Goal: Task Accomplishment & Management: Manage account settings

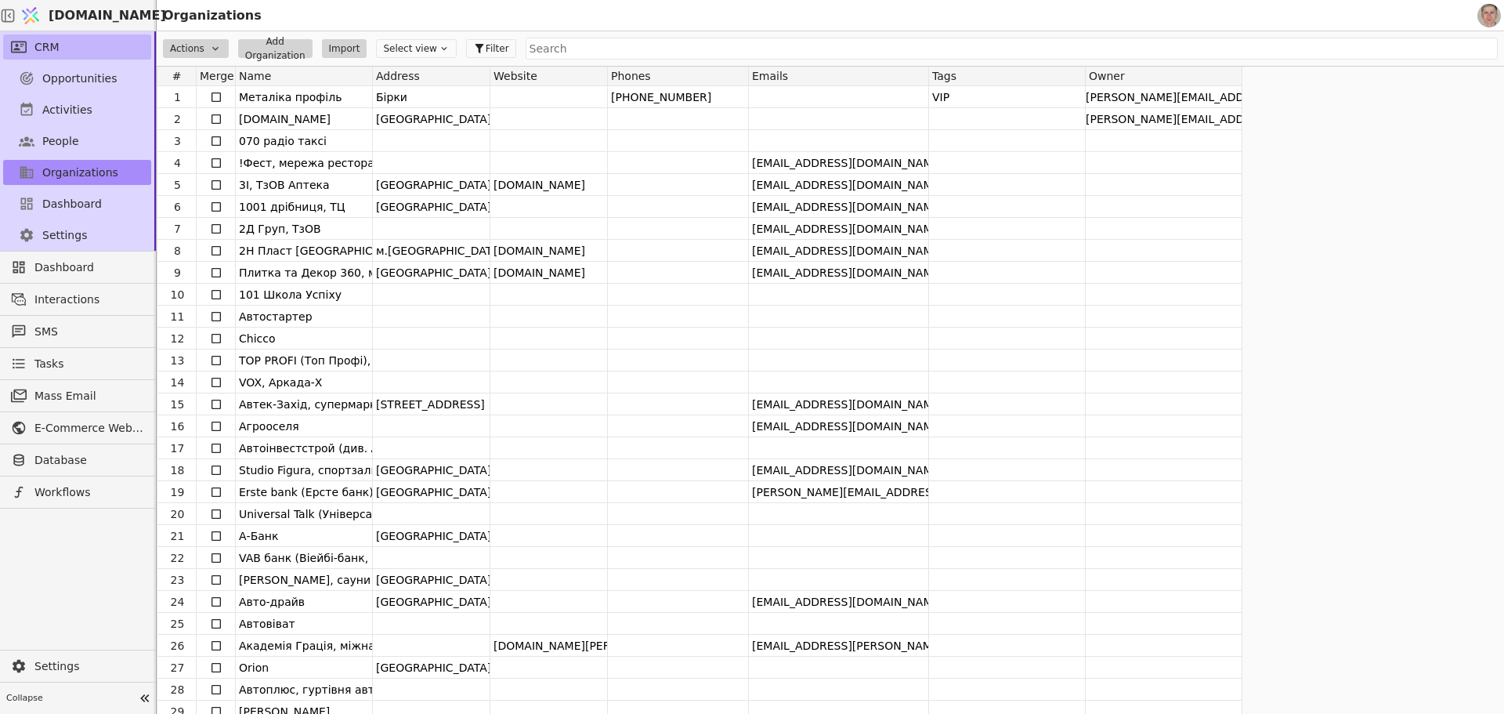
click at [108, 50] on link "CRM" at bounding box center [77, 46] width 148 height 25
click at [107, 83] on span "Opportunities" at bounding box center [79, 79] width 75 height 16
click at [94, 79] on span "Opportunities" at bounding box center [79, 79] width 75 height 16
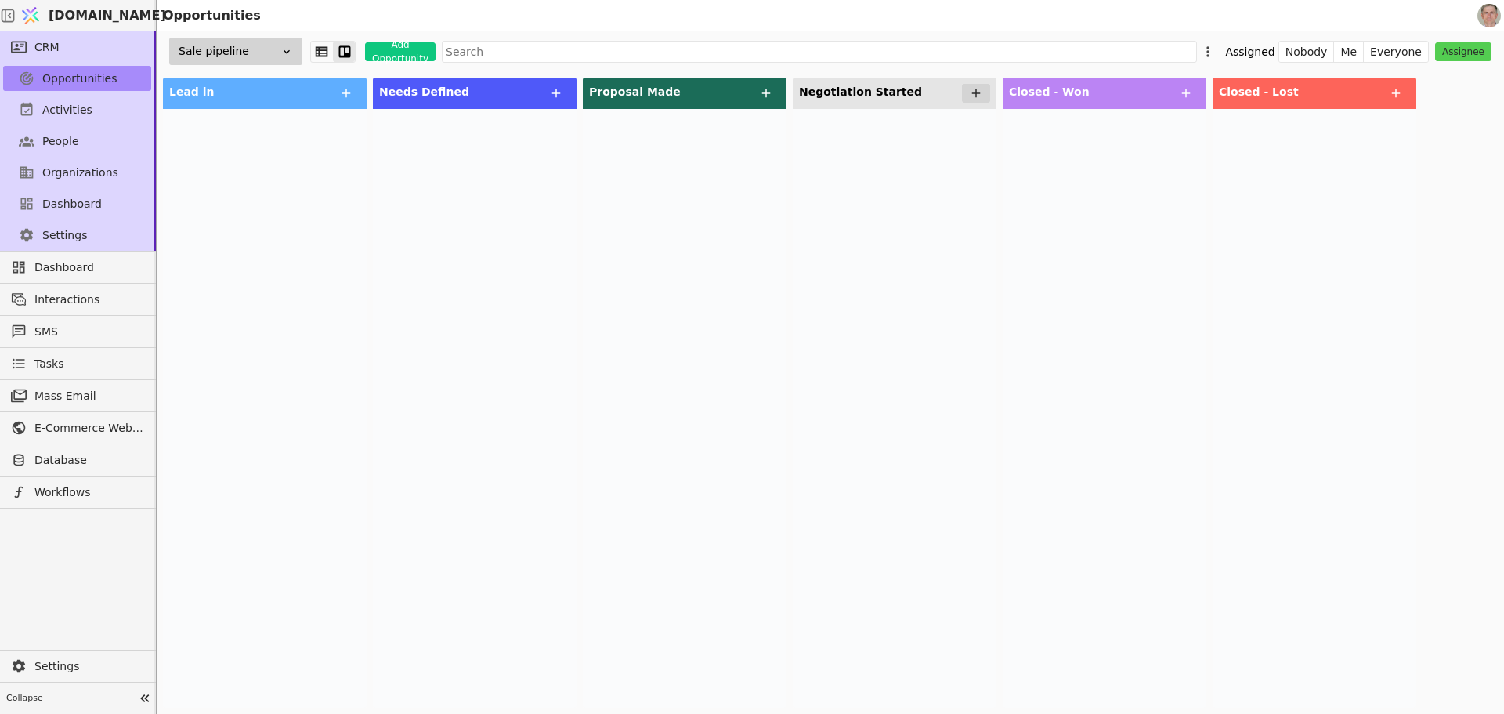
click at [275, 45] on div "Sale pipeline" at bounding box center [235, 51] width 133 height 27
click at [278, 108] on div "CEM pipeline" at bounding box center [223, 109] width 157 height 29
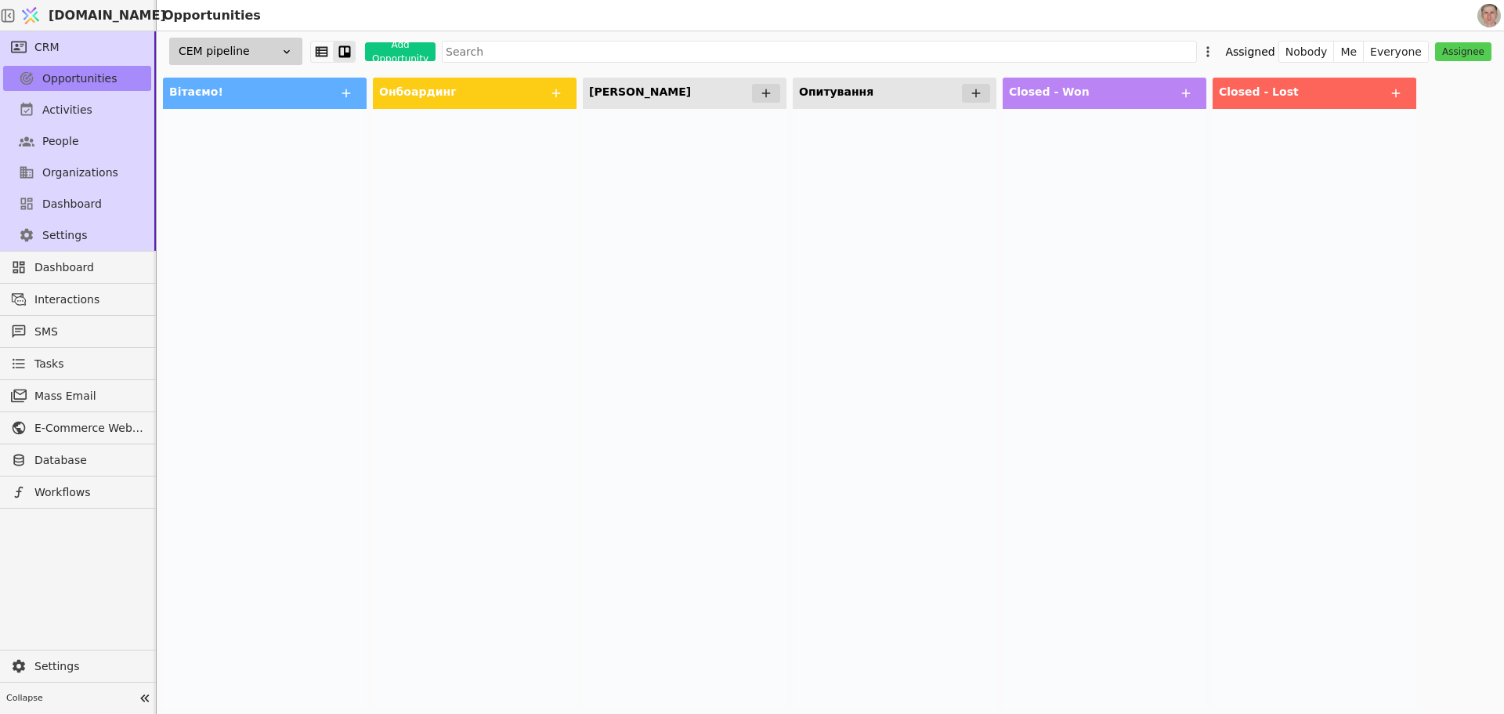
click at [255, 38] on div "CEM pipeline" at bounding box center [235, 51] width 133 height 27
click at [274, 87] on div "Sale pipeline" at bounding box center [223, 80] width 157 height 29
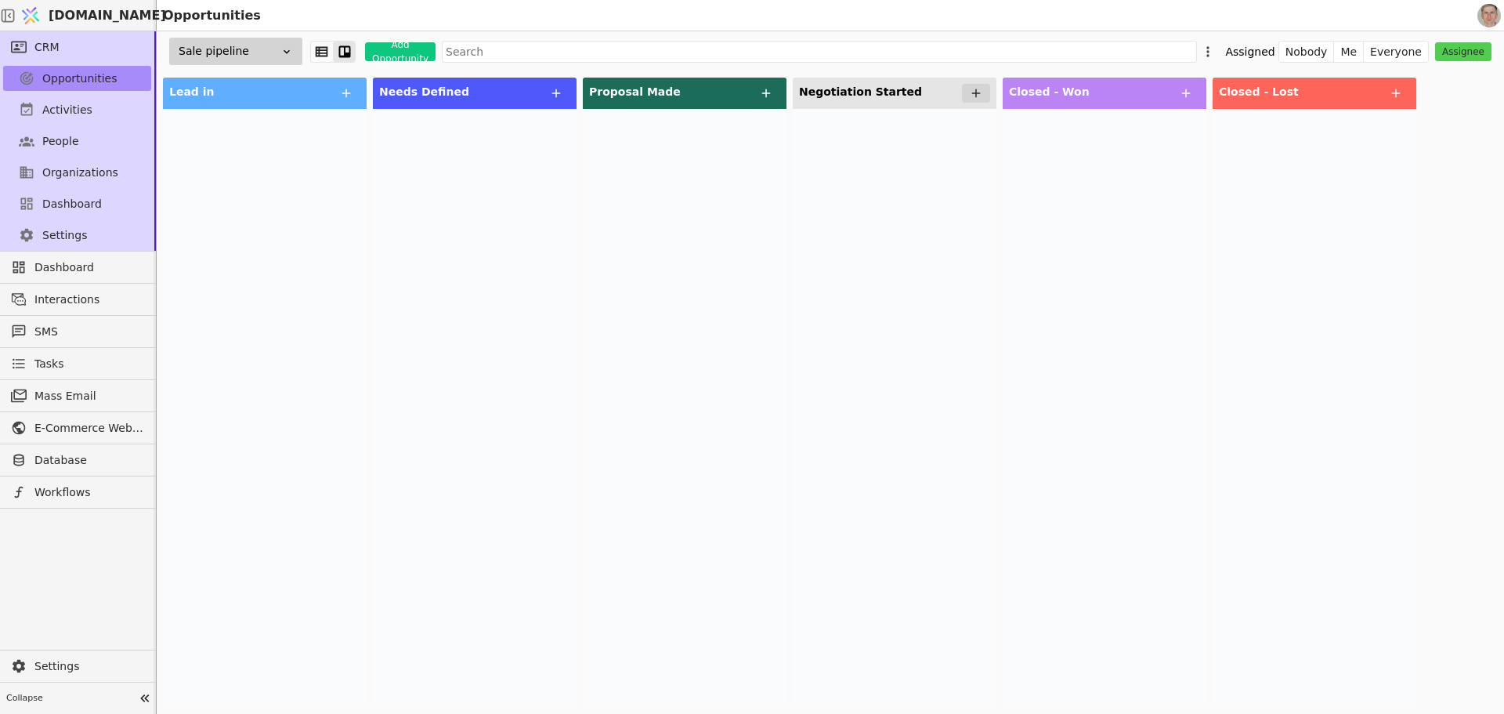
click at [217, 294] on div at bounding box center [265, 408] width 204 height 598
click at [200, 273] on div at bounding box center [265, 408] width 204 height 598
click at [81, 144] on link "People" at bounding box center [77, 140] width 148 height 25
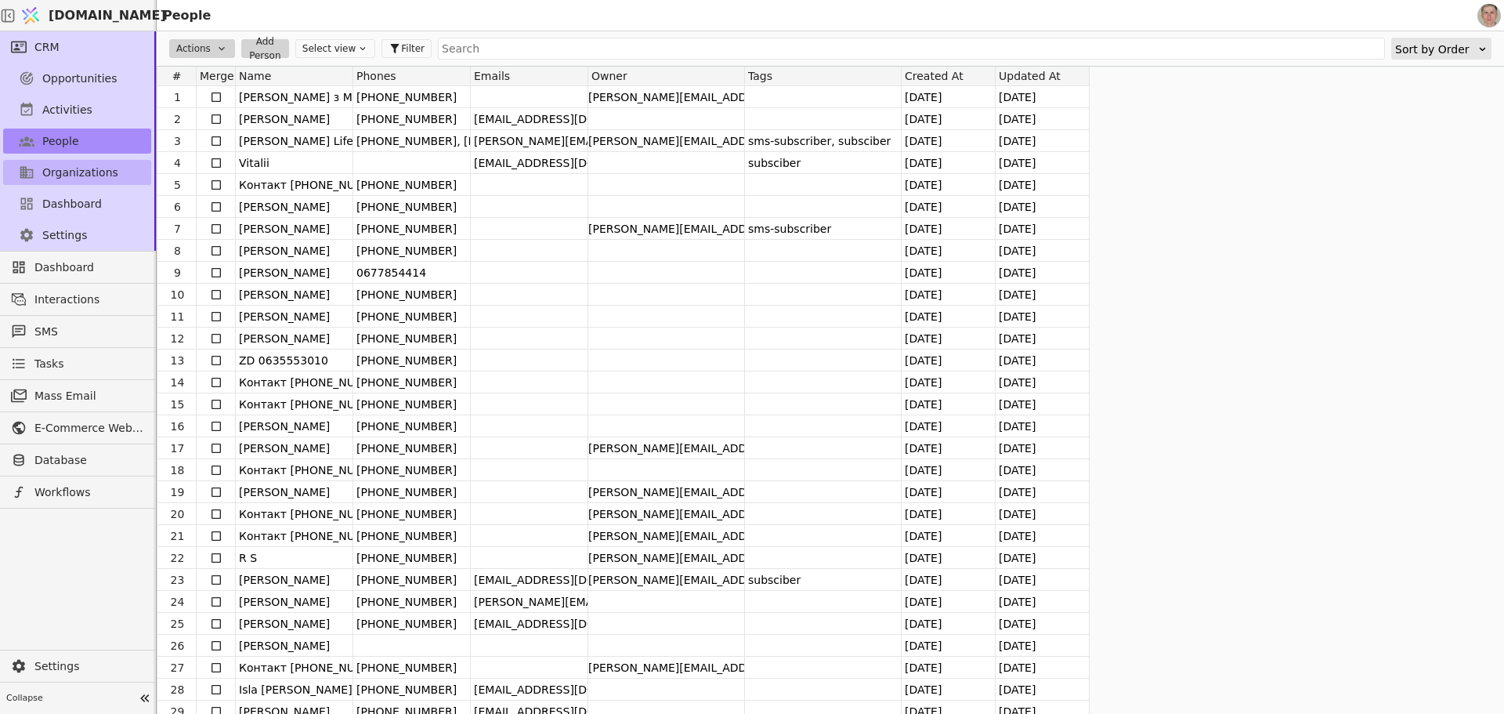
click at [114, 169] on link "Organizations" at bounding box center [77, 172] width 148 height 25
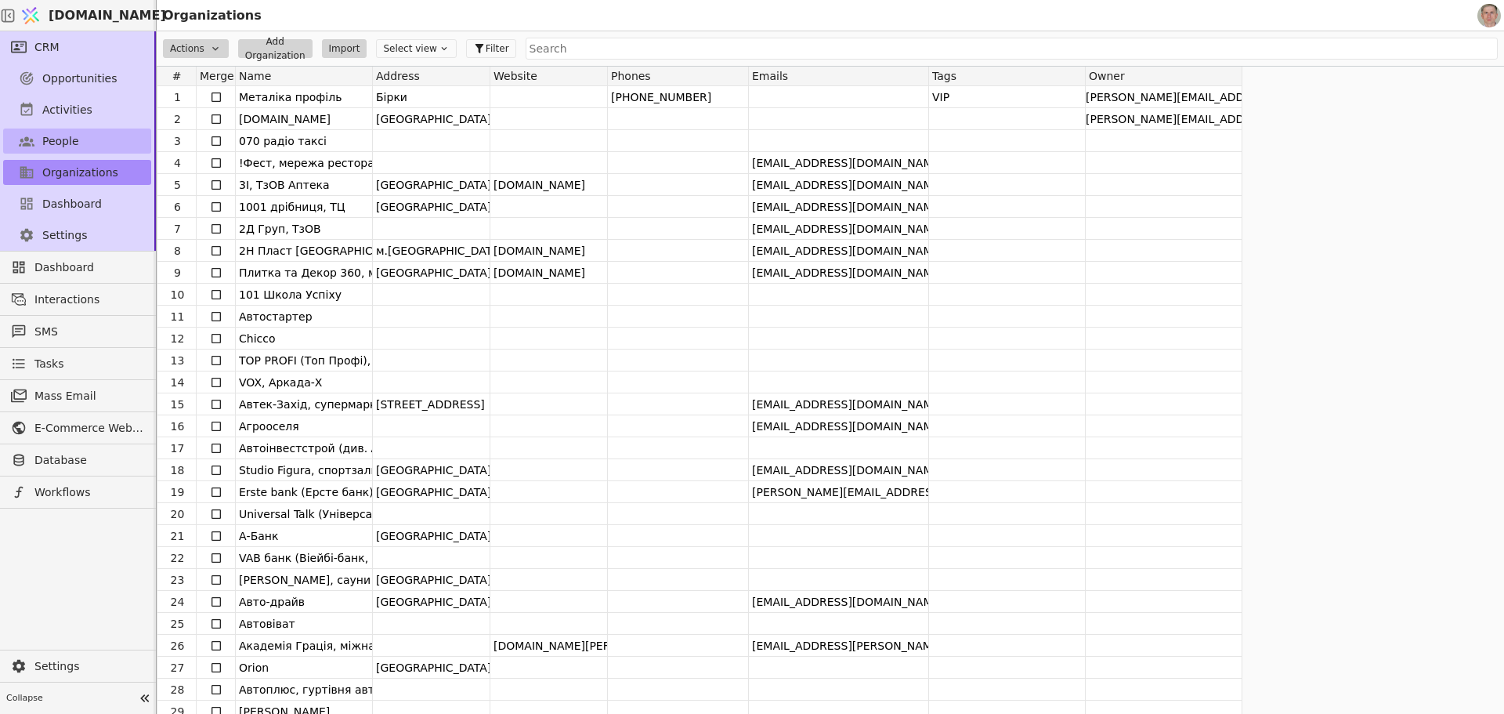
click at [68, 138] on span "People" at bounding box center [60, 141] width 37 height 16
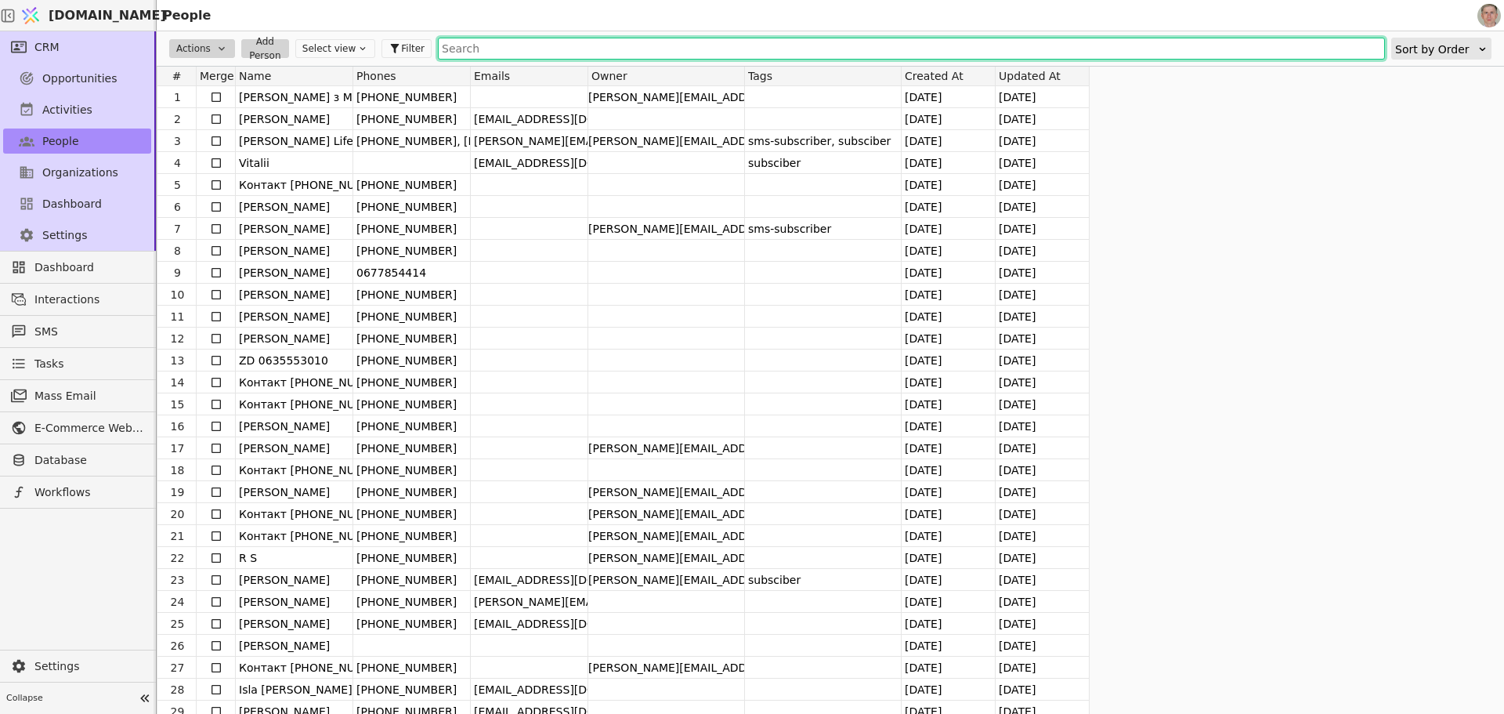
click at [525, 50] on input "text" at bounding box center [911, 49] width 947 height 22
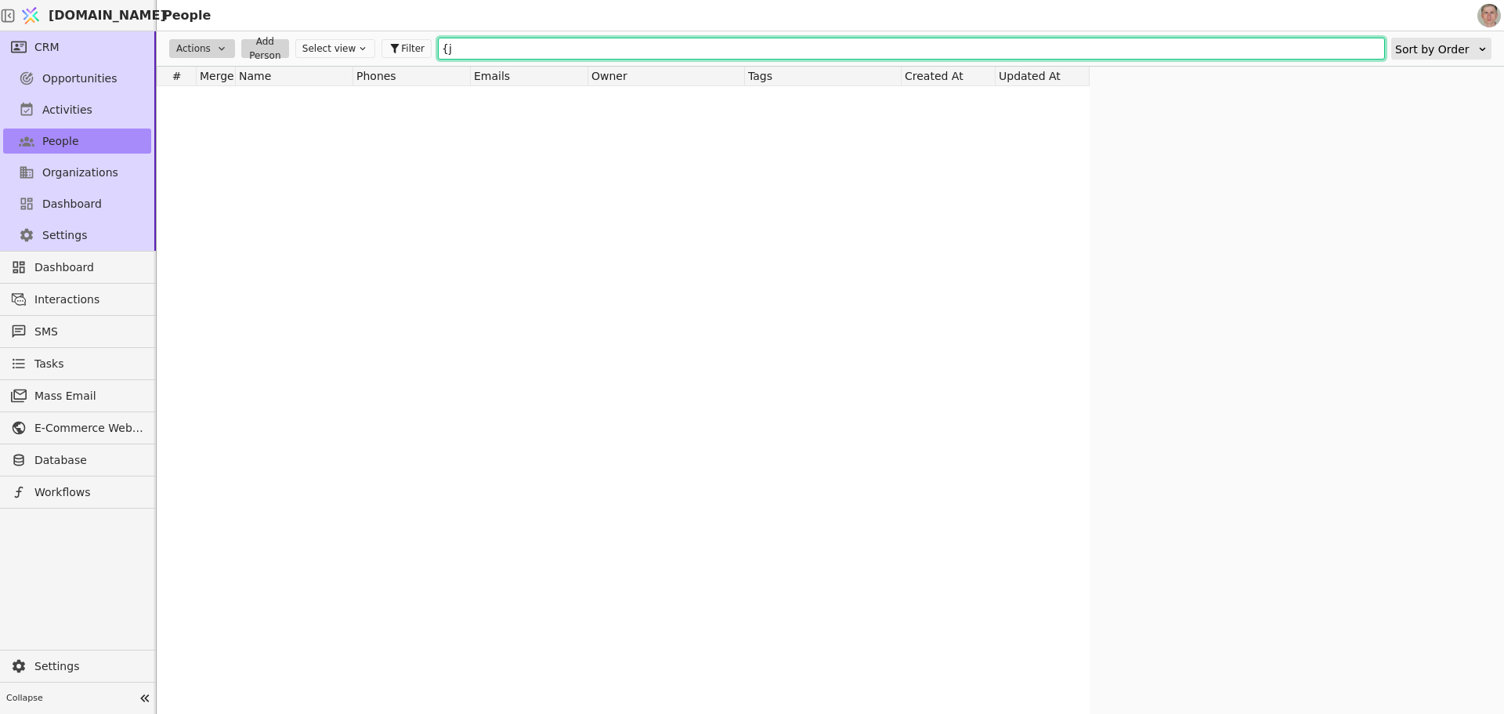
type input "{"
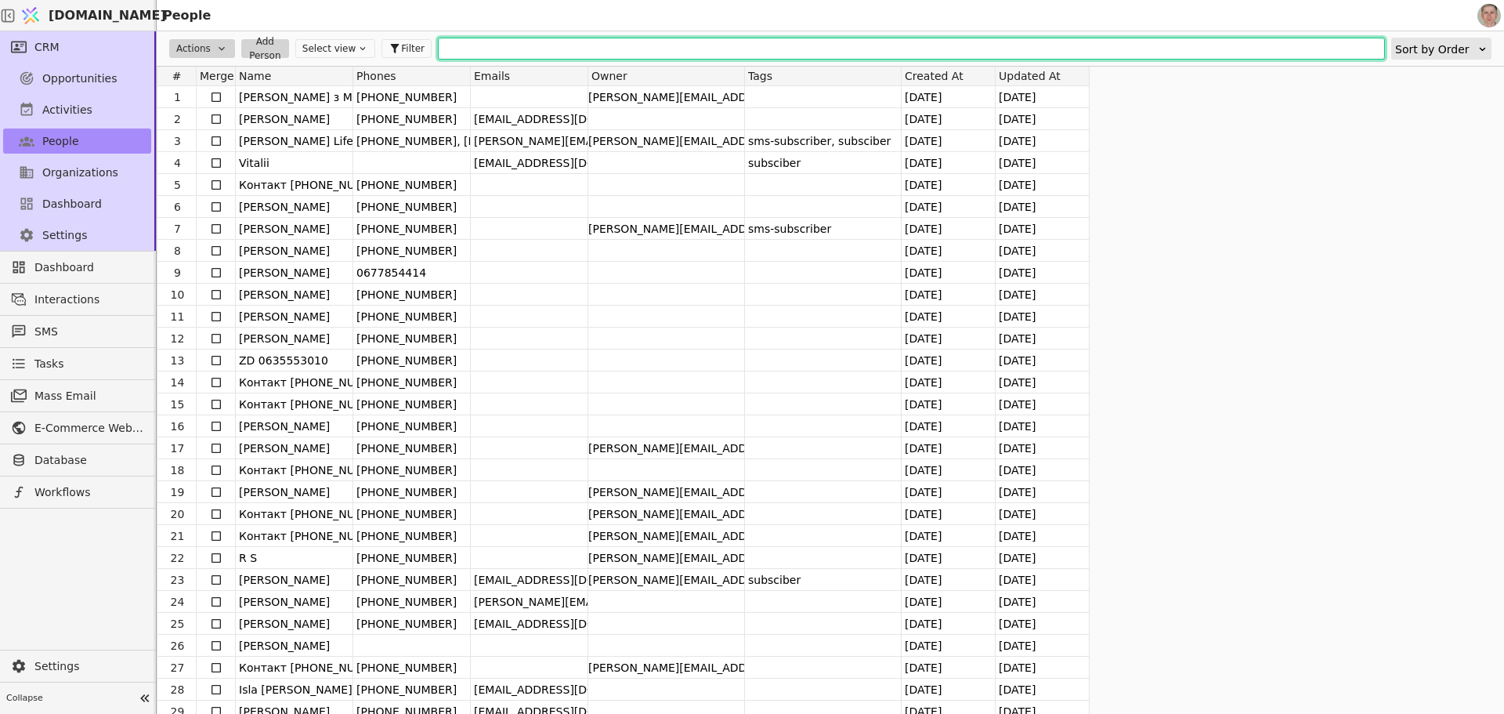
type input "P"
type input "{"
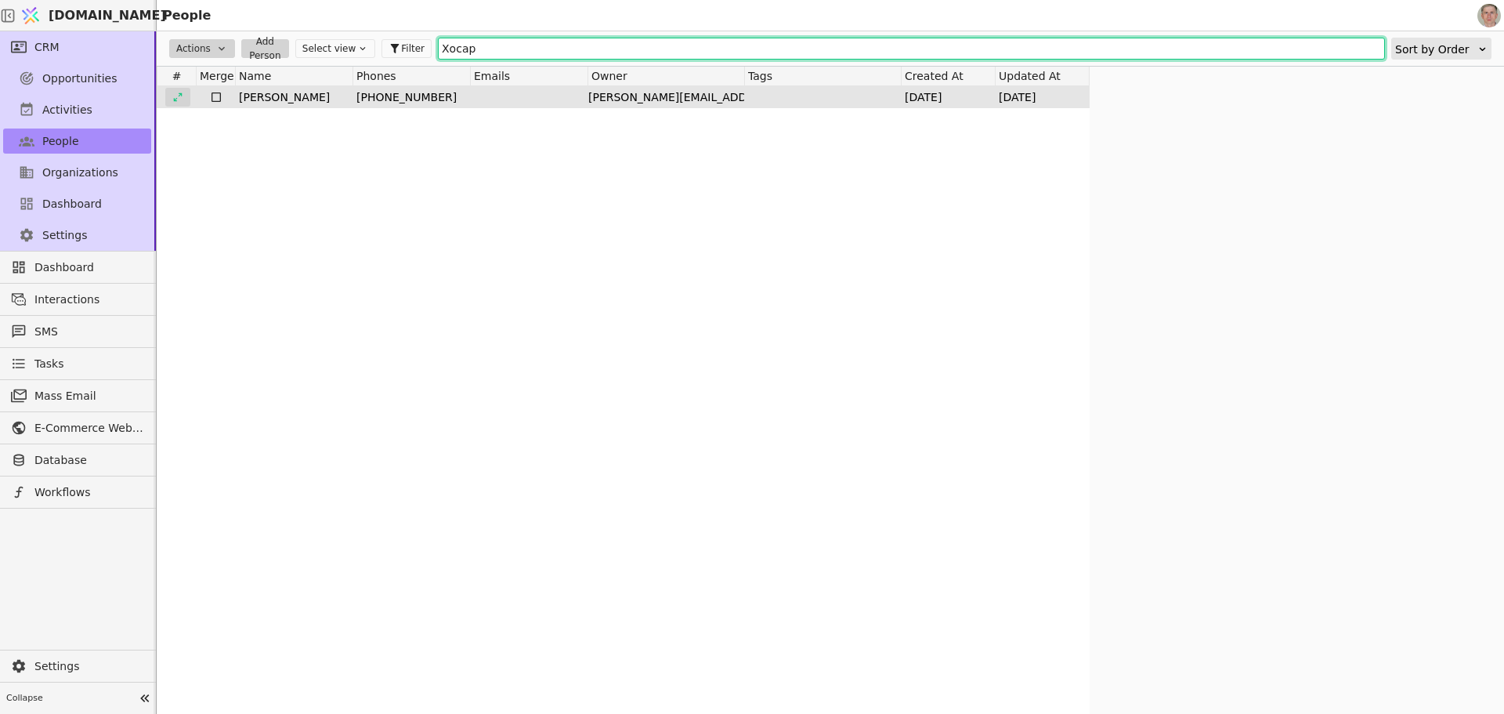
type input "Хосар"
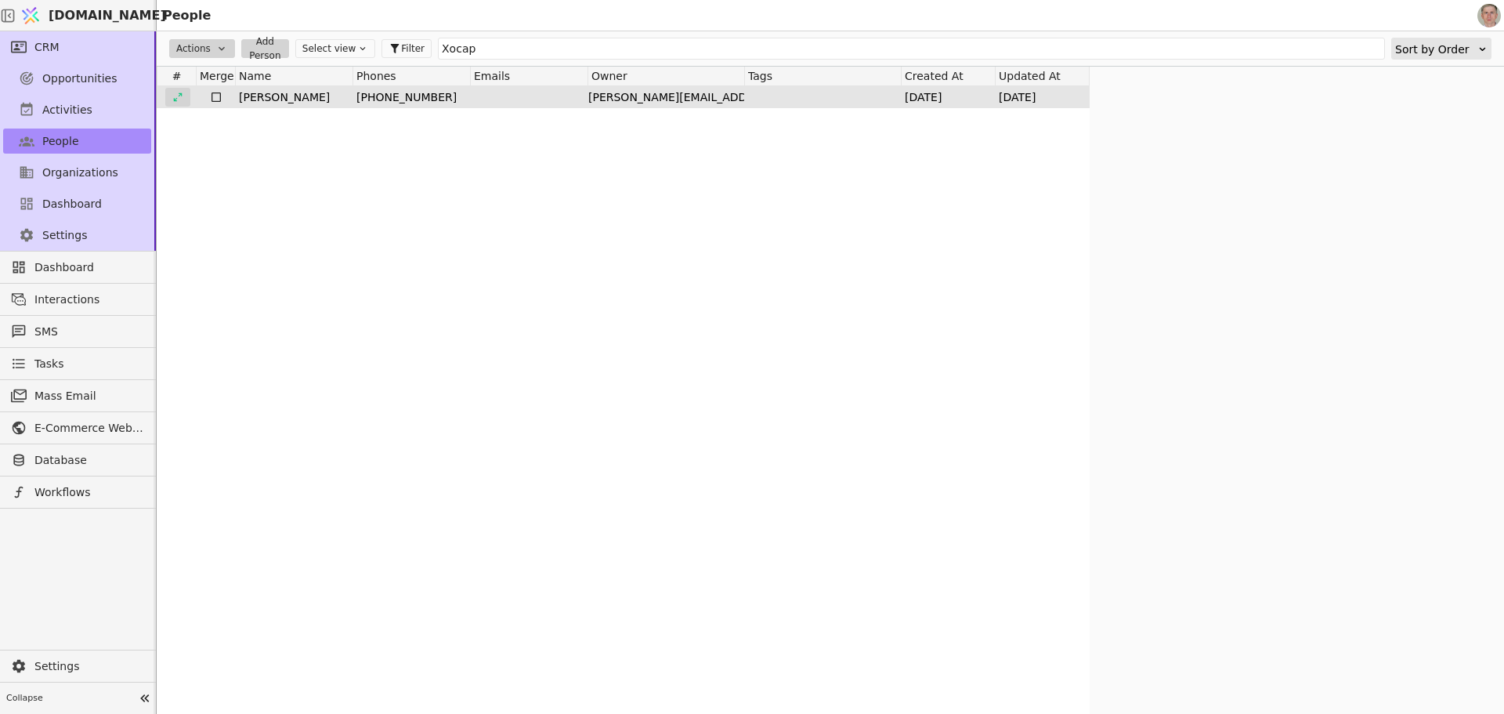
click at [176, 93] on icon at bounding box center [177, 97] width 11 height 11
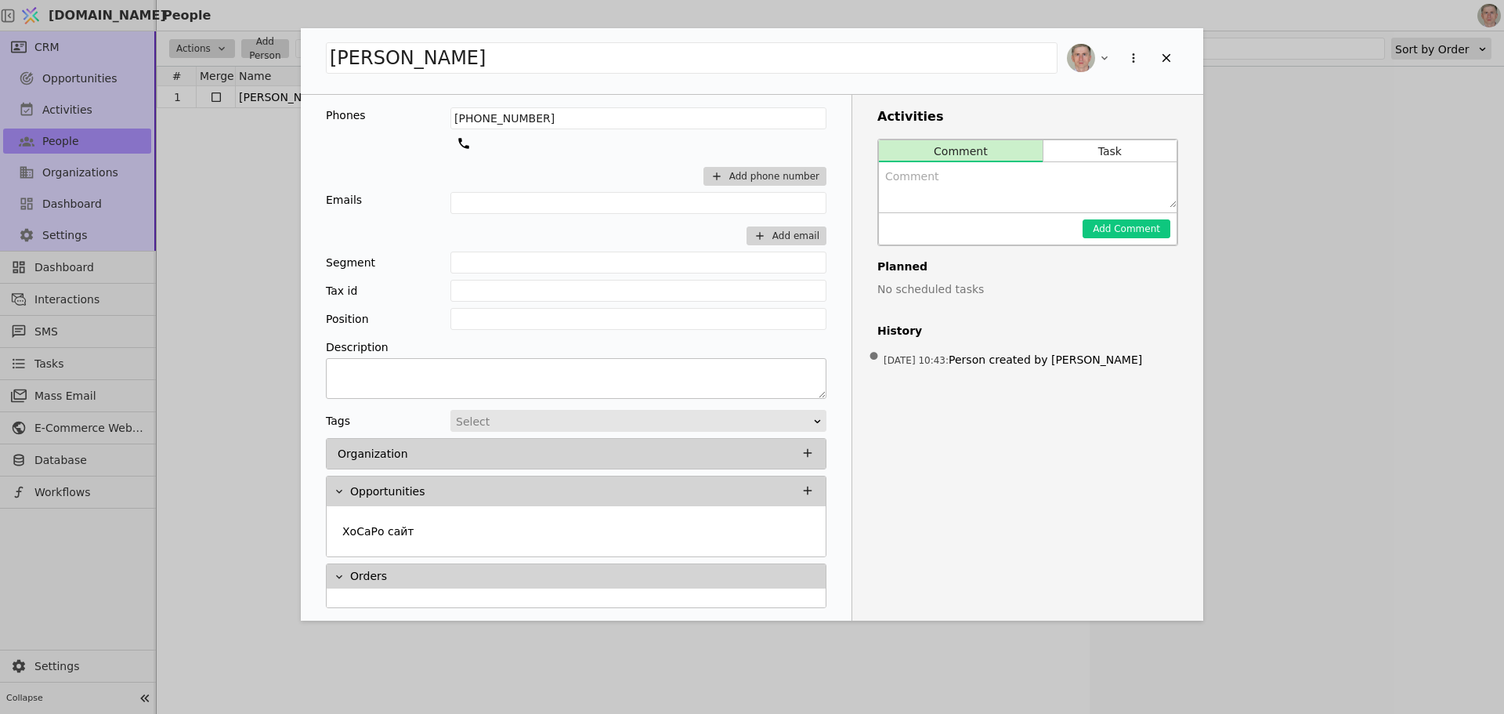
click at [465, 379] on textarea "Add Opportunity" at bounding box center [576, 378] width 501 height 41
paste textarea "Нова Пошта, поштомат №46327, [GEOGRAPHIC_DATA]. [GEOGRAPHIC_DATA], [PERSON_NAME…"
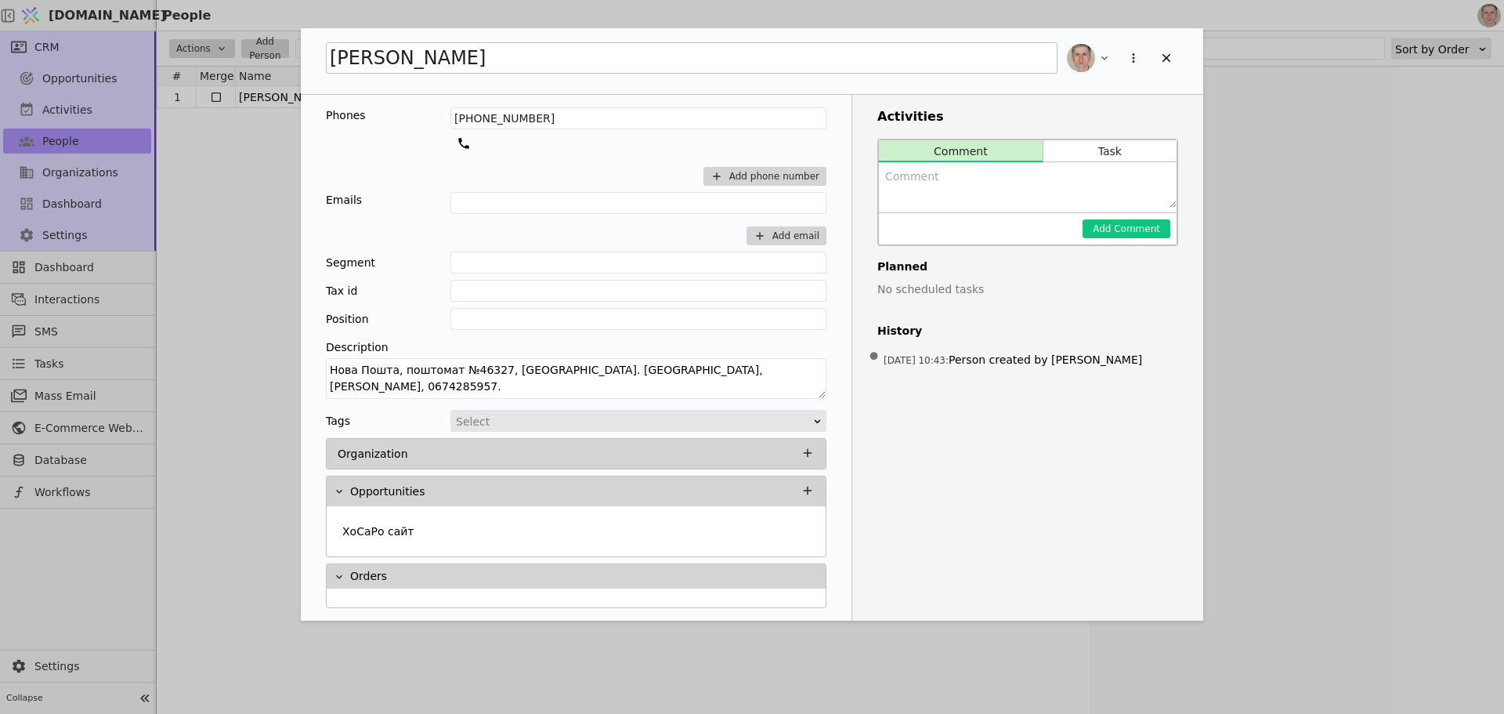
type textarea "Нова Пошта, поштомат №46327, [GEOGRAPHIC_DATA]. [GEOGRAPHIC_DATA], [PERSON_NAME…"
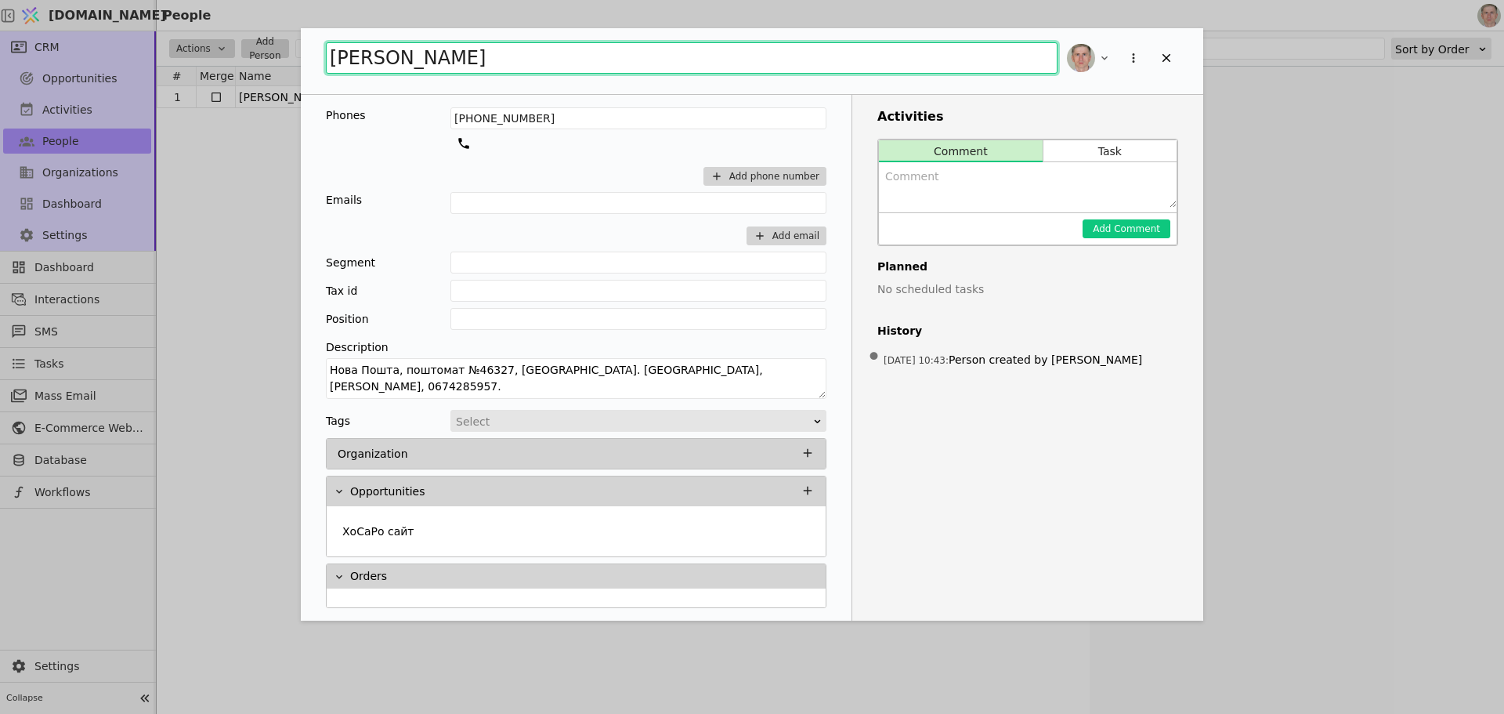
click at [333, 56] on input "[PERSON_NAME]" at bounding box center [692, 57] width 732 height 31
drag, startPoint x: 548, startPoint y: 57, endPoint x: 710, endPoint y: 61, distance: 162.2
click at [710, 61] on input "[PERSON_NAME] з ХоСаРо" at bounding box center [692, 57] width 732 height 31
type input "[PERSON_NAME]"
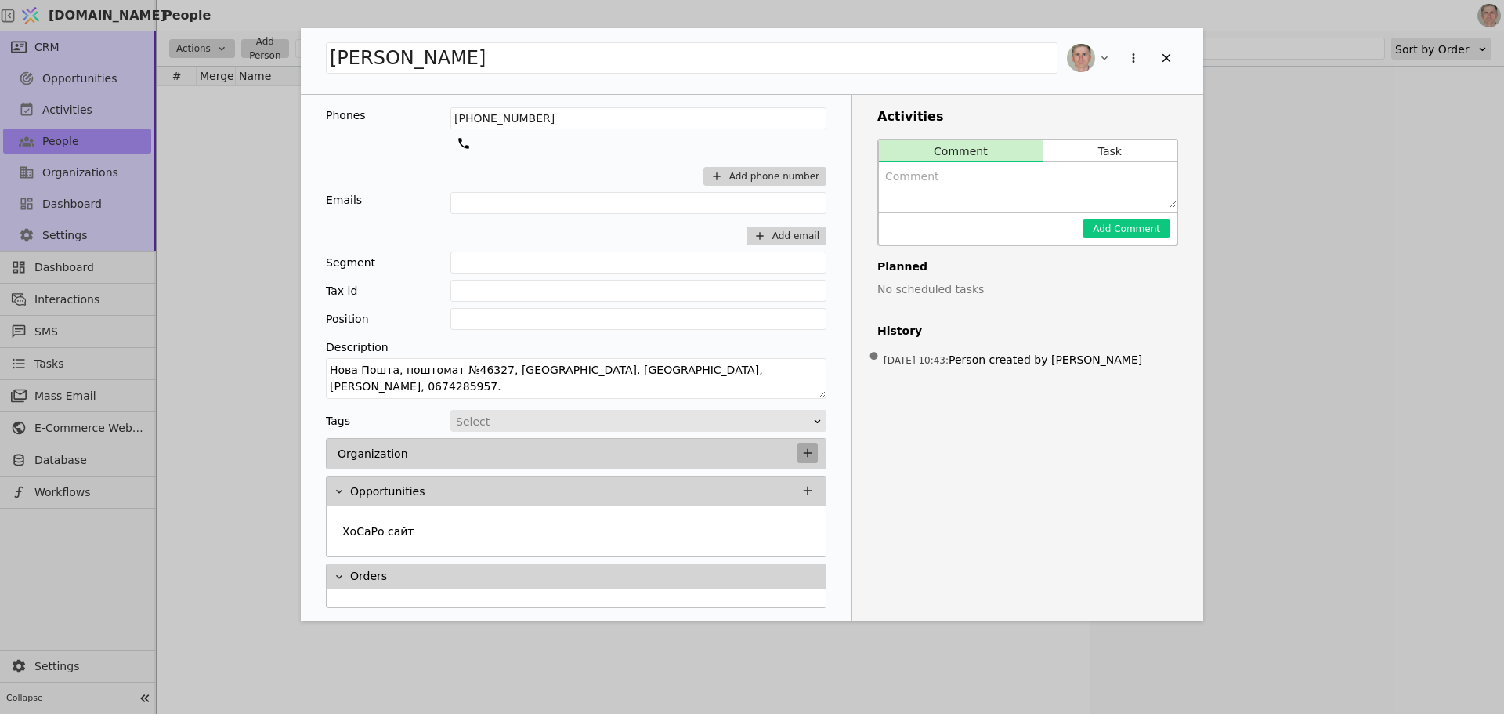
click at [800, 453] on button "Add Opportunity" at bounding box center [807, 453] width 20 height 20
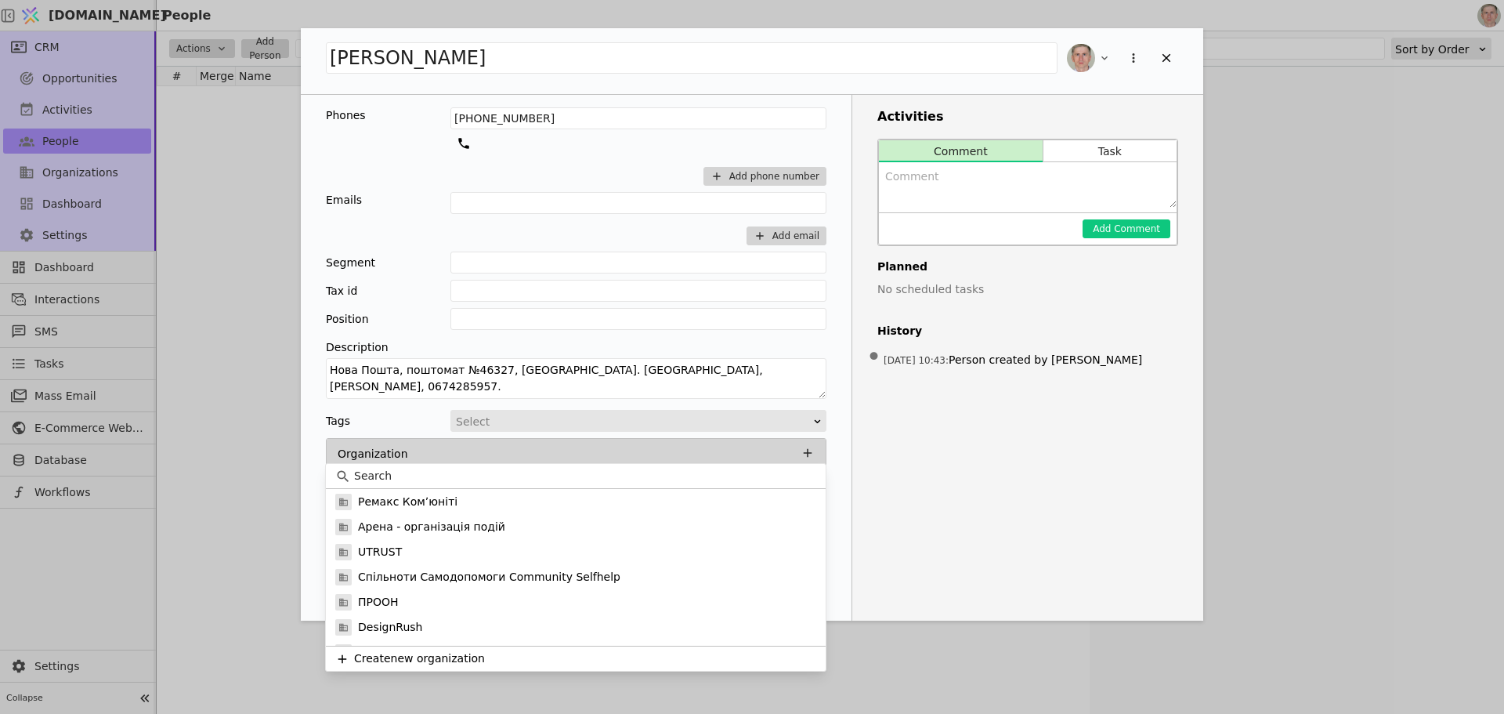
click at [624, 469] on input at bounding box center [585, 476] width 462 height 16
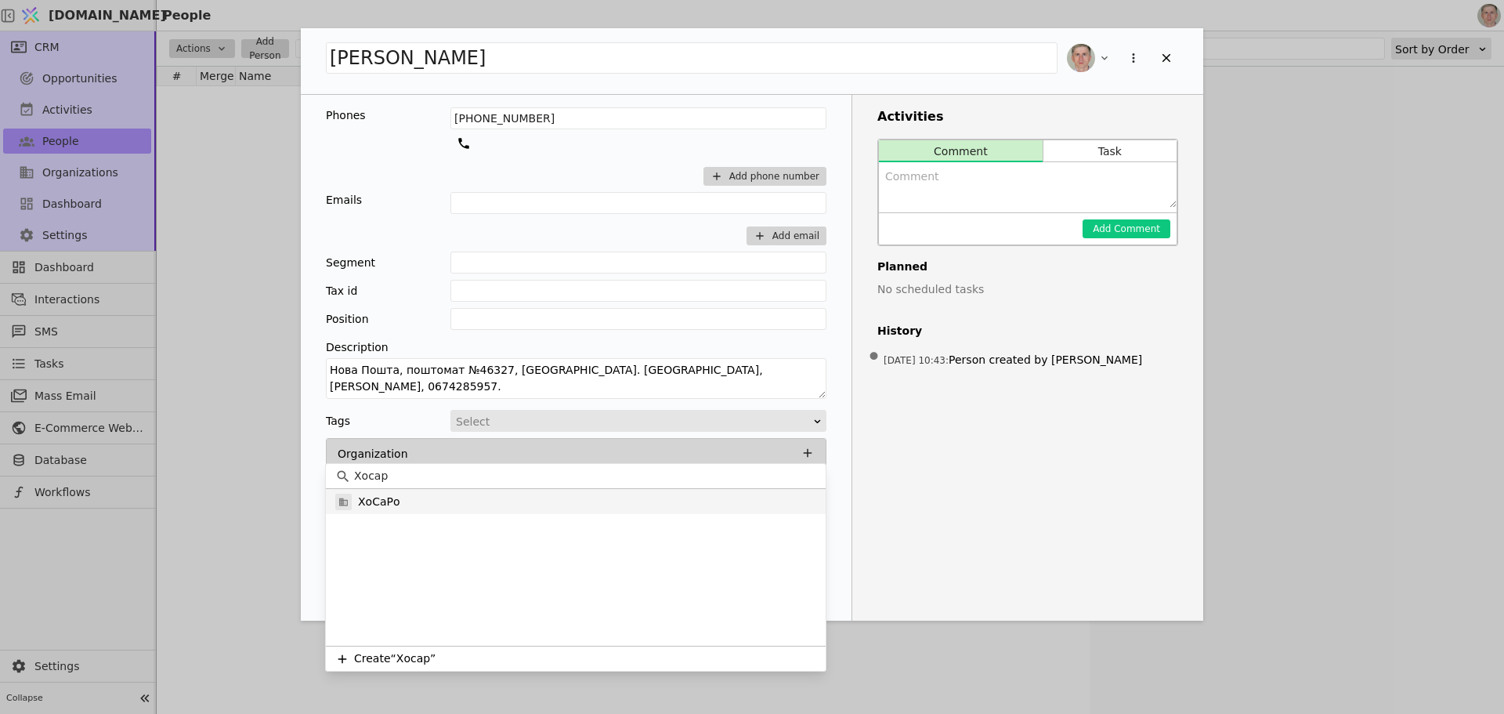
type input "Хосар"
click at [648, 512] on div "ХоСаРо" at bounding box center [576, 501] width 500 height 25
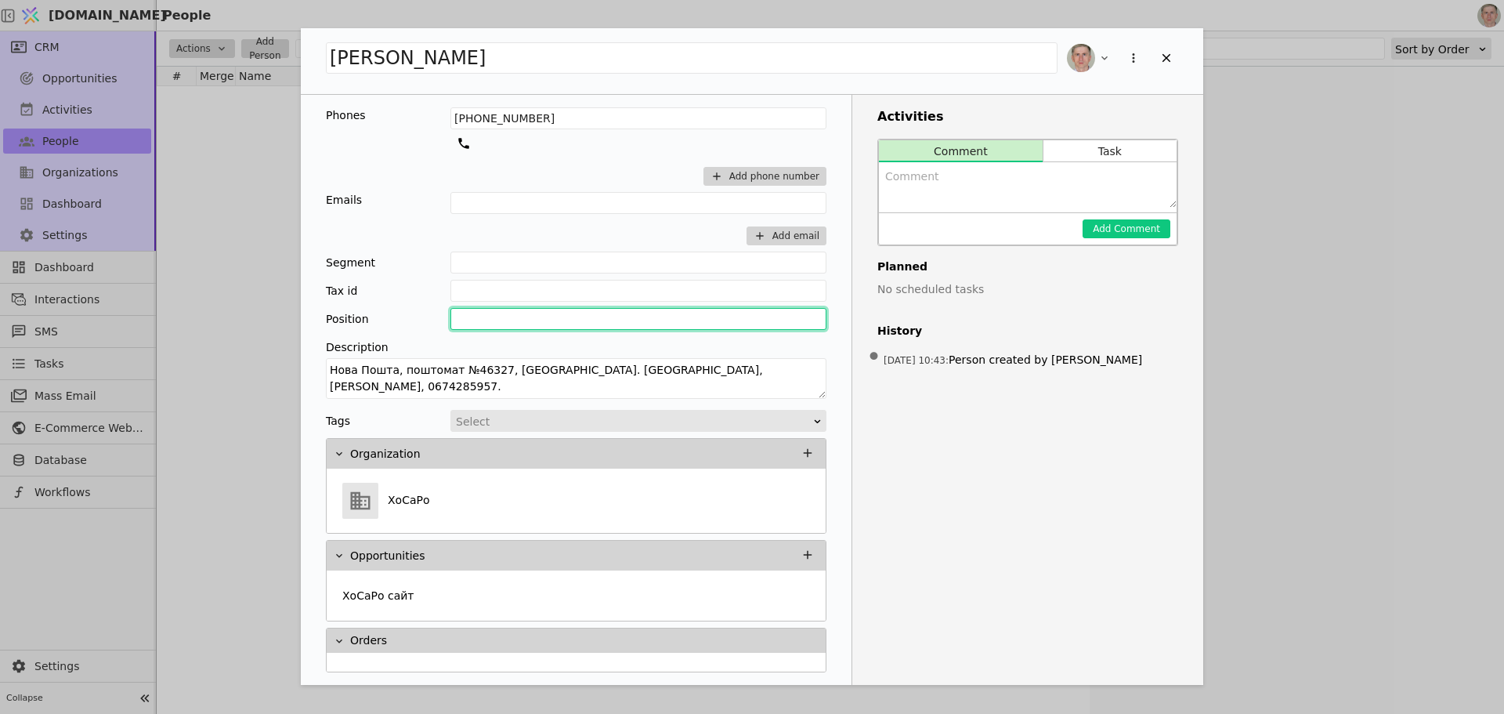
click at [501, 318] on input "Add Opportunity" at bounding box center [638, 319] width 376 height 22
type input "фінансист, займається сайтом"
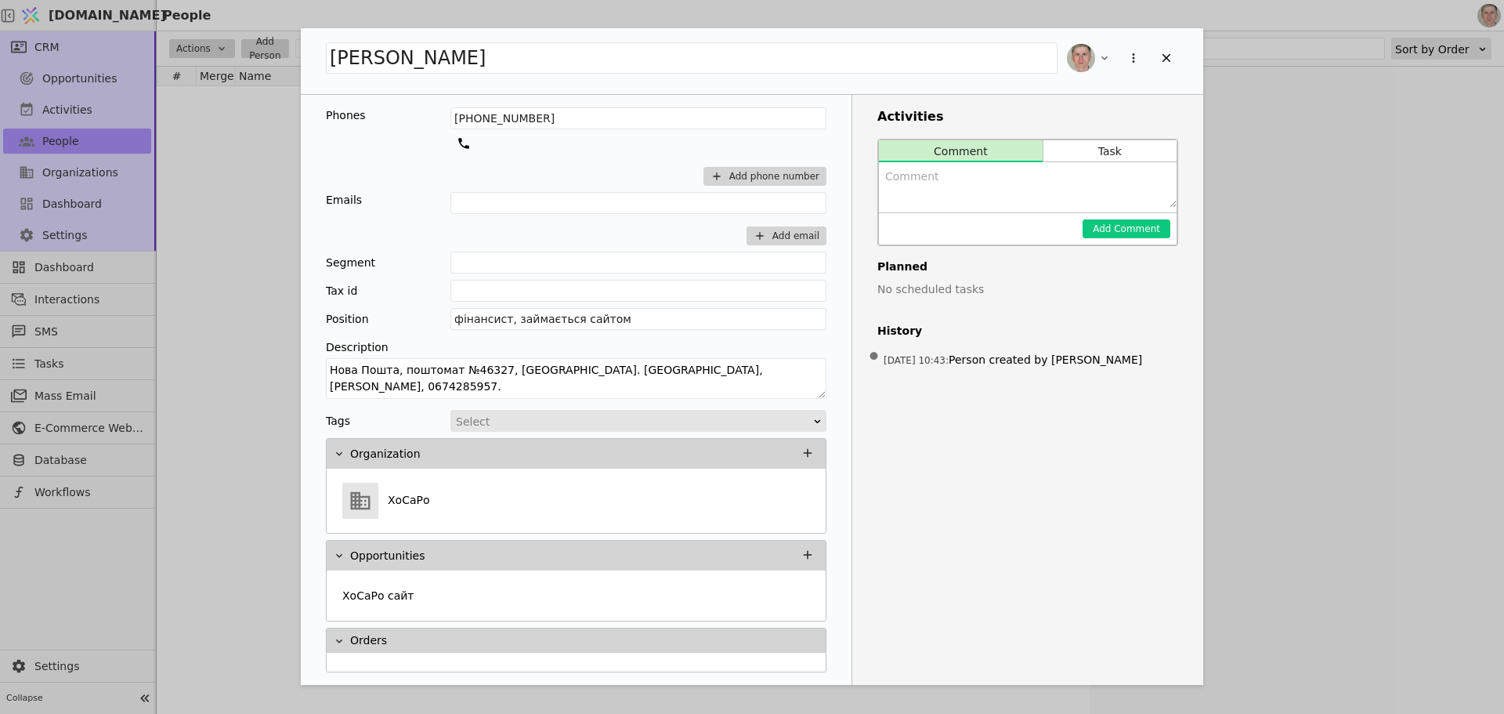
click at [583, 420] on div "Add Opportunity" at bounding box center [633, 421] width 358 height 22
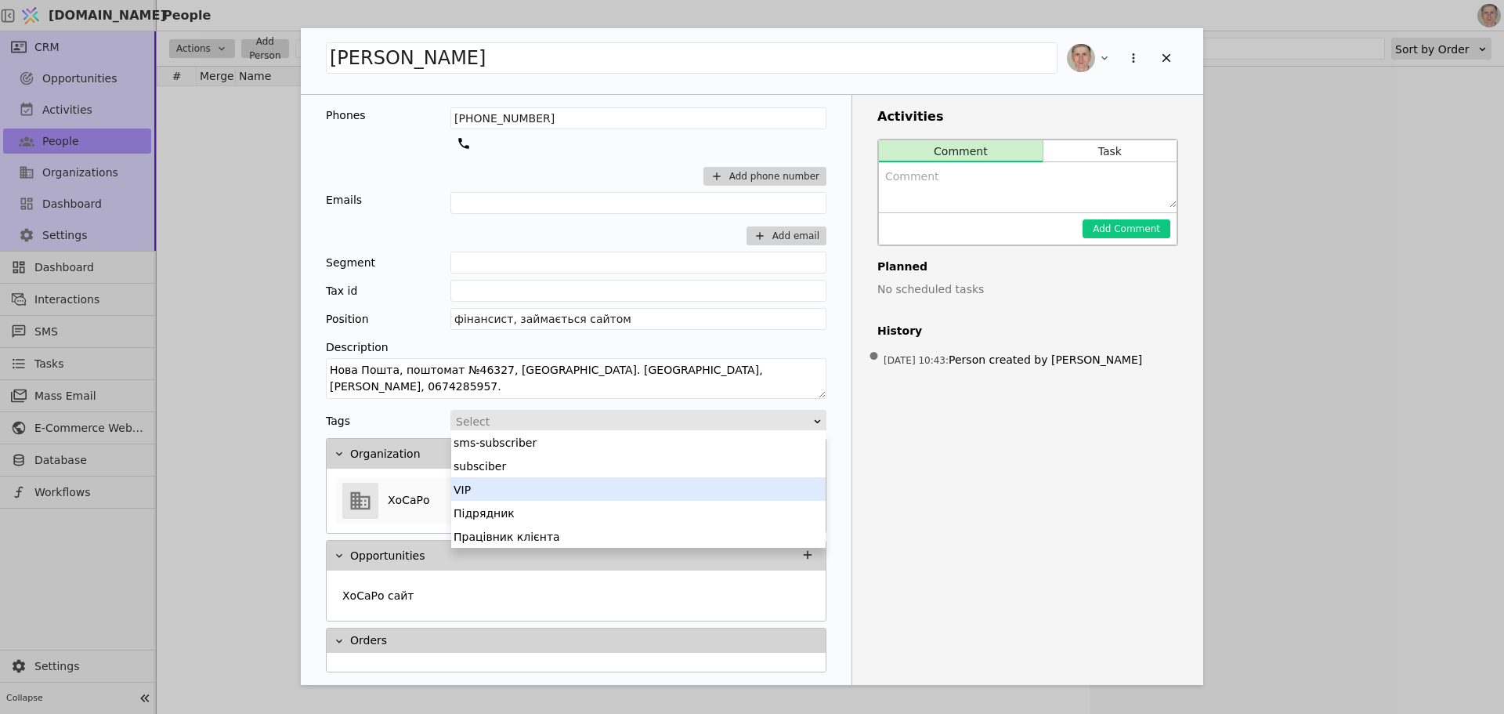
click at [557, 485] on div "VIP" at bounding box center [638, 489] width 374 height 24
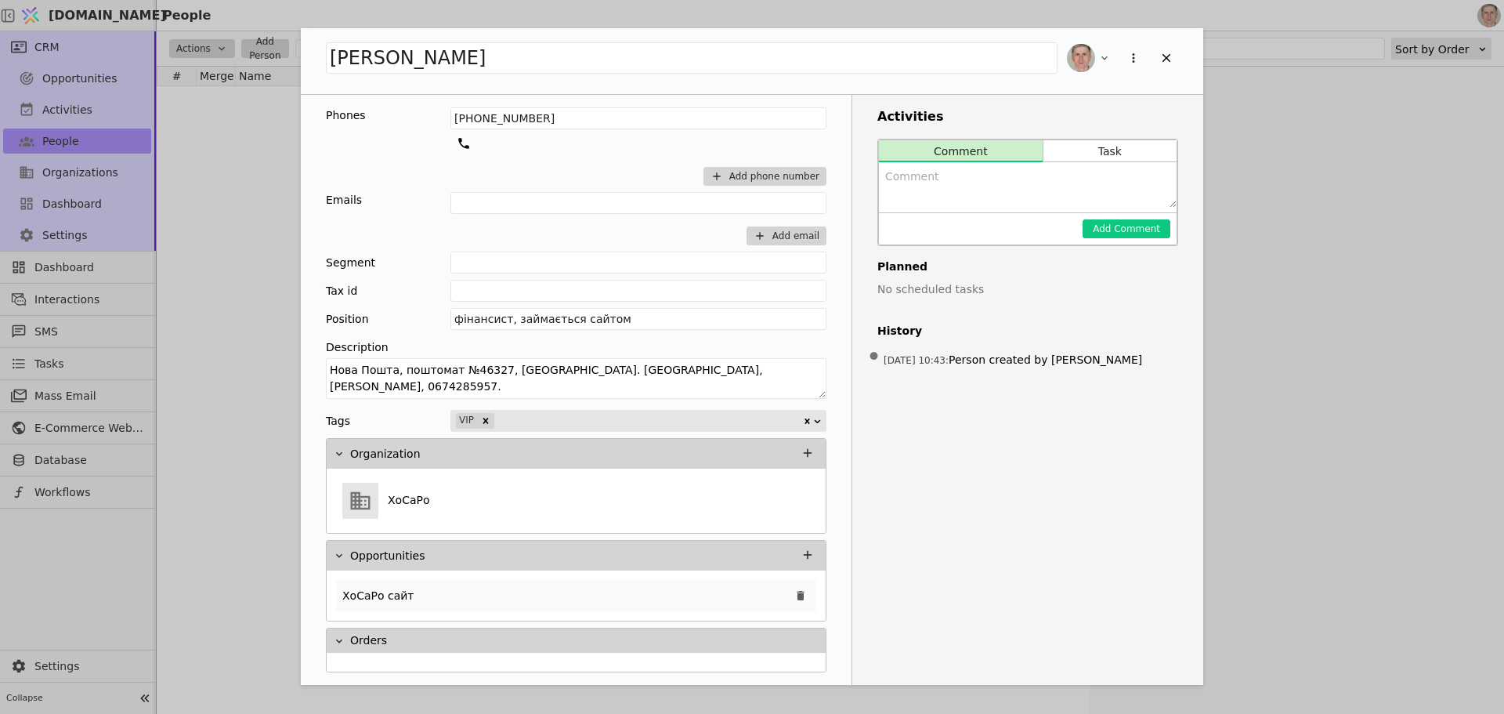
click at [581, 597] on div "ХоСаРо сайт" at bounding box center [576, 595] width 480 height 31
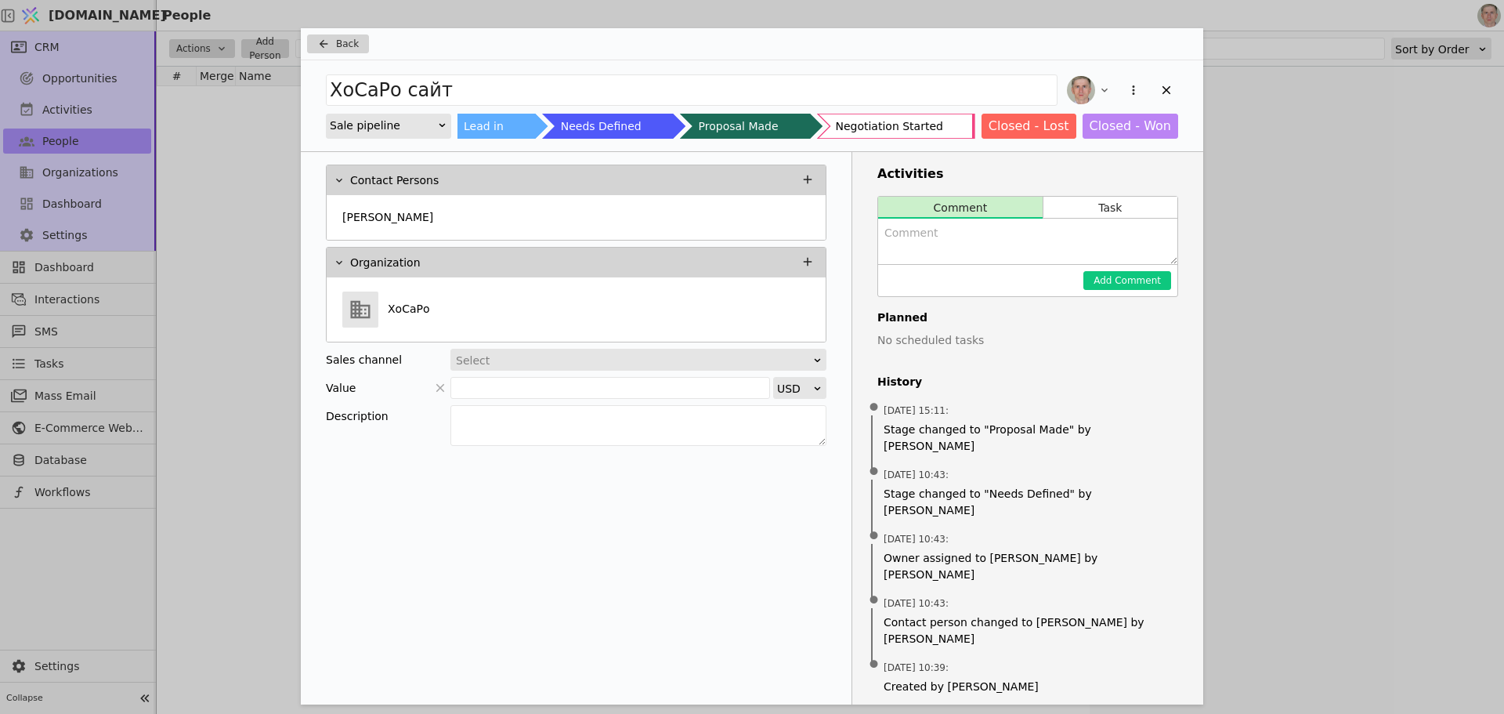
click at [880, 132] on div "Negotiation Started" at bounding box center [888, 126] width 107 height 25
click at [976, 233] on textarea "Add Opportunity" at bounding box center [1027, 241] width 299 height 45
type textarea "Погодили"
click at [1116, 280] on button "Add Comment" at bounding box center [1127, 280] width 88 height 19
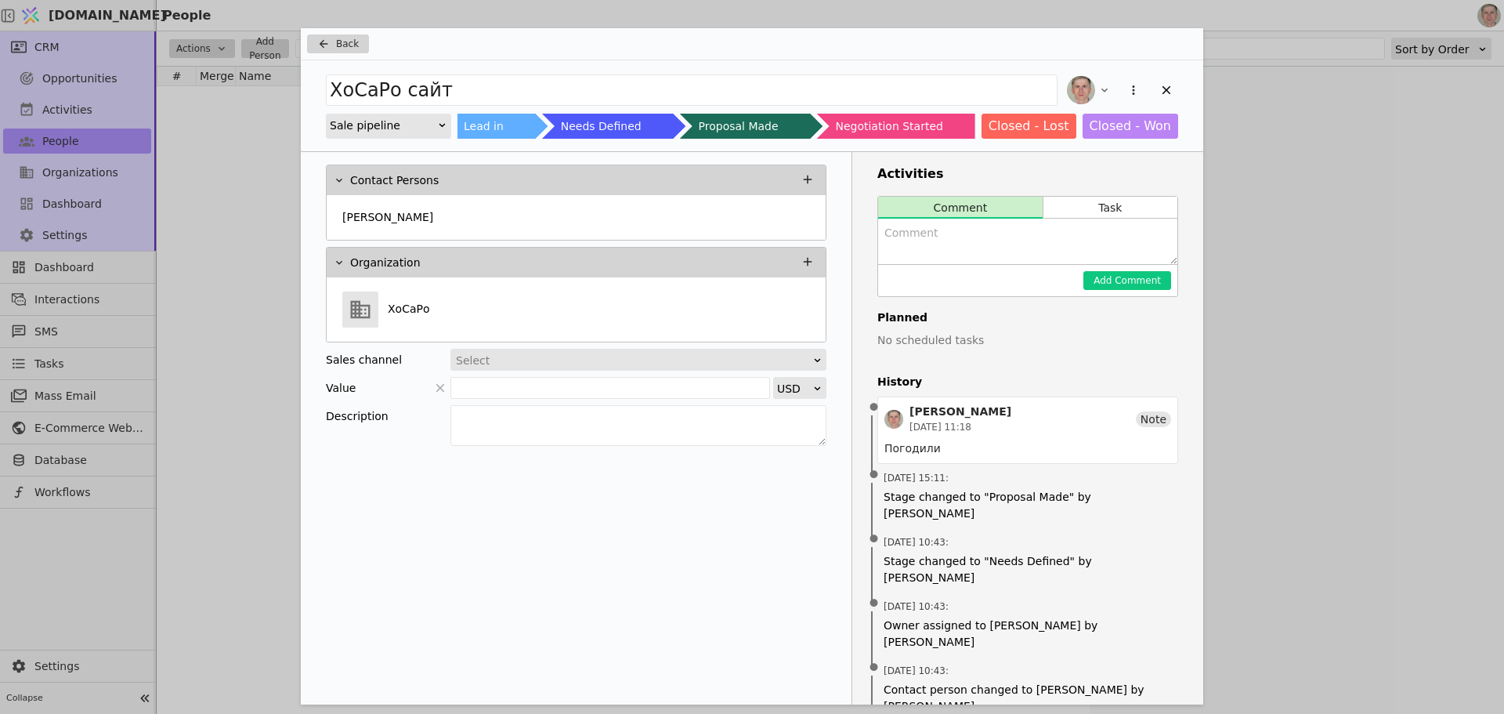
click at [563, 357] on div "Select" at bounding box center [633, 360] width 355 height 22
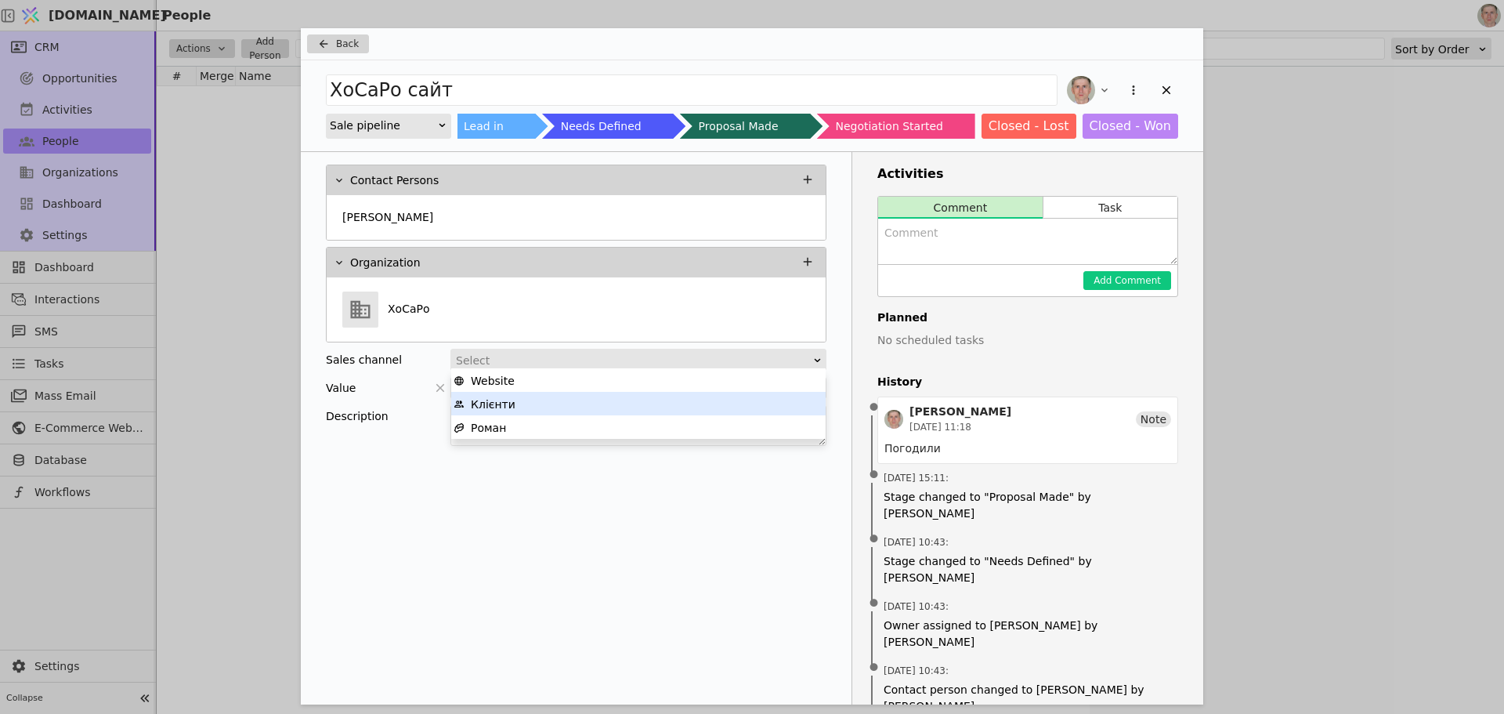
click at [548, 411] on div "Клієнти" at bounding box center [639, 404] width 370 height 24
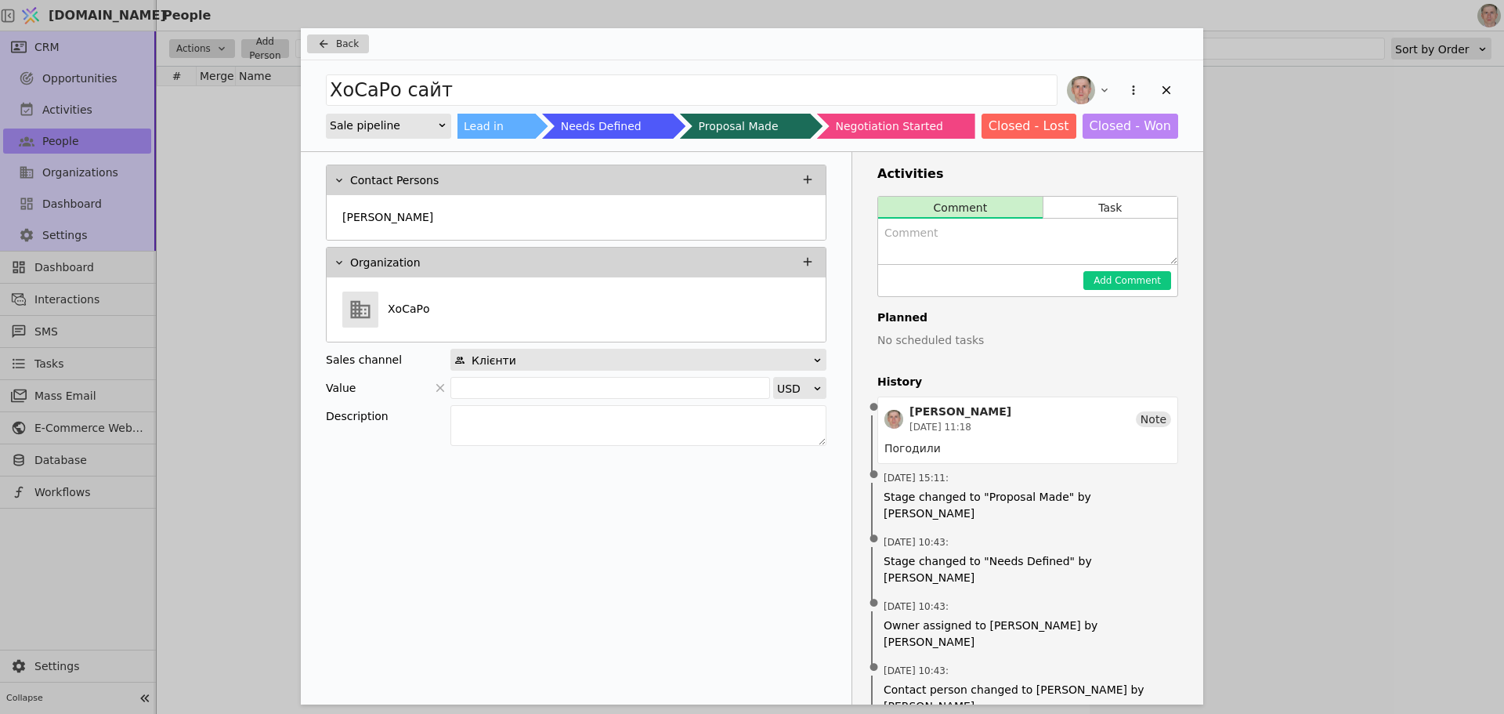
click at [639, 360] on div "Клієнти" at bounding box center [633, 360] width 358 height 22
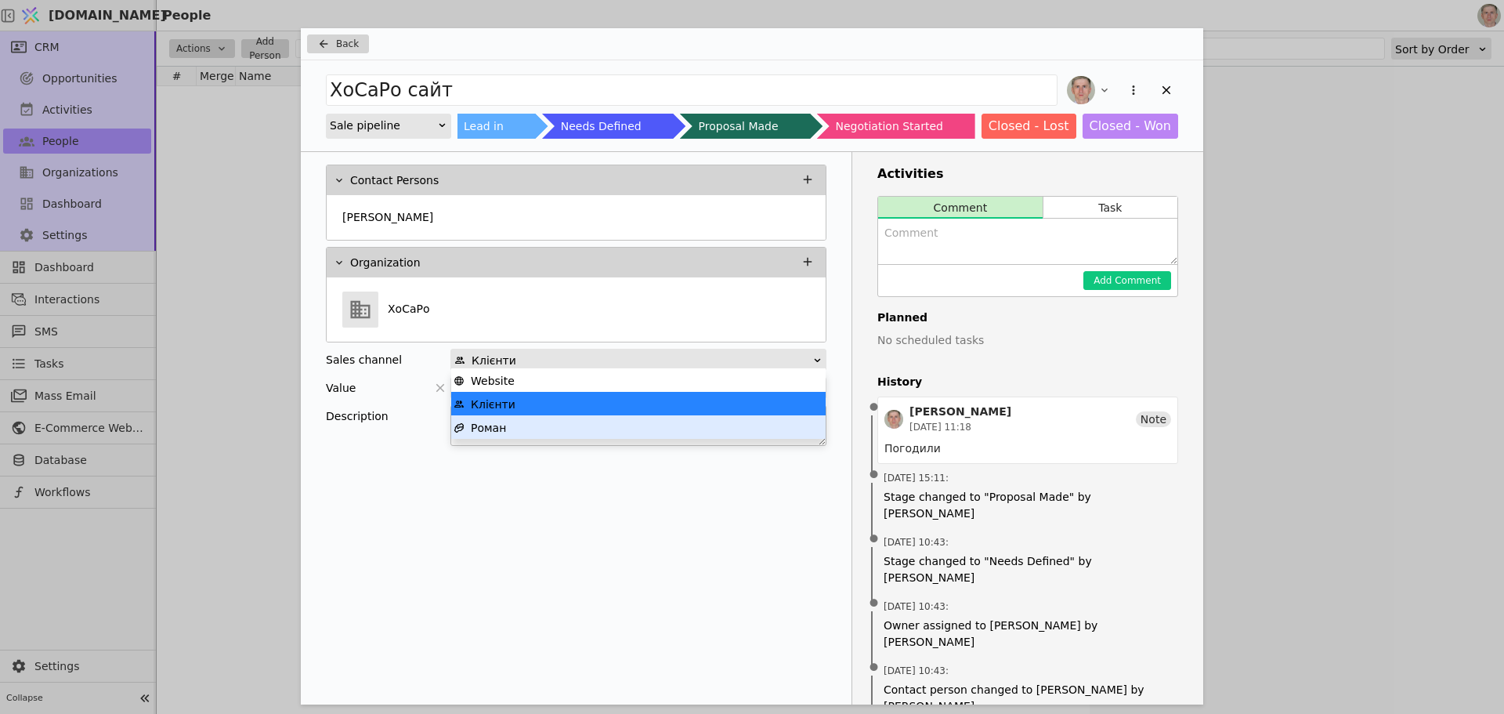
drag, startPoint x: 638, startPoint y: 425, endPoint x: 671, endPoint y: 419, distance: 34.3
click at [638, 425] on div "Роман" at bounding box center [639, 428] width 370 height 24
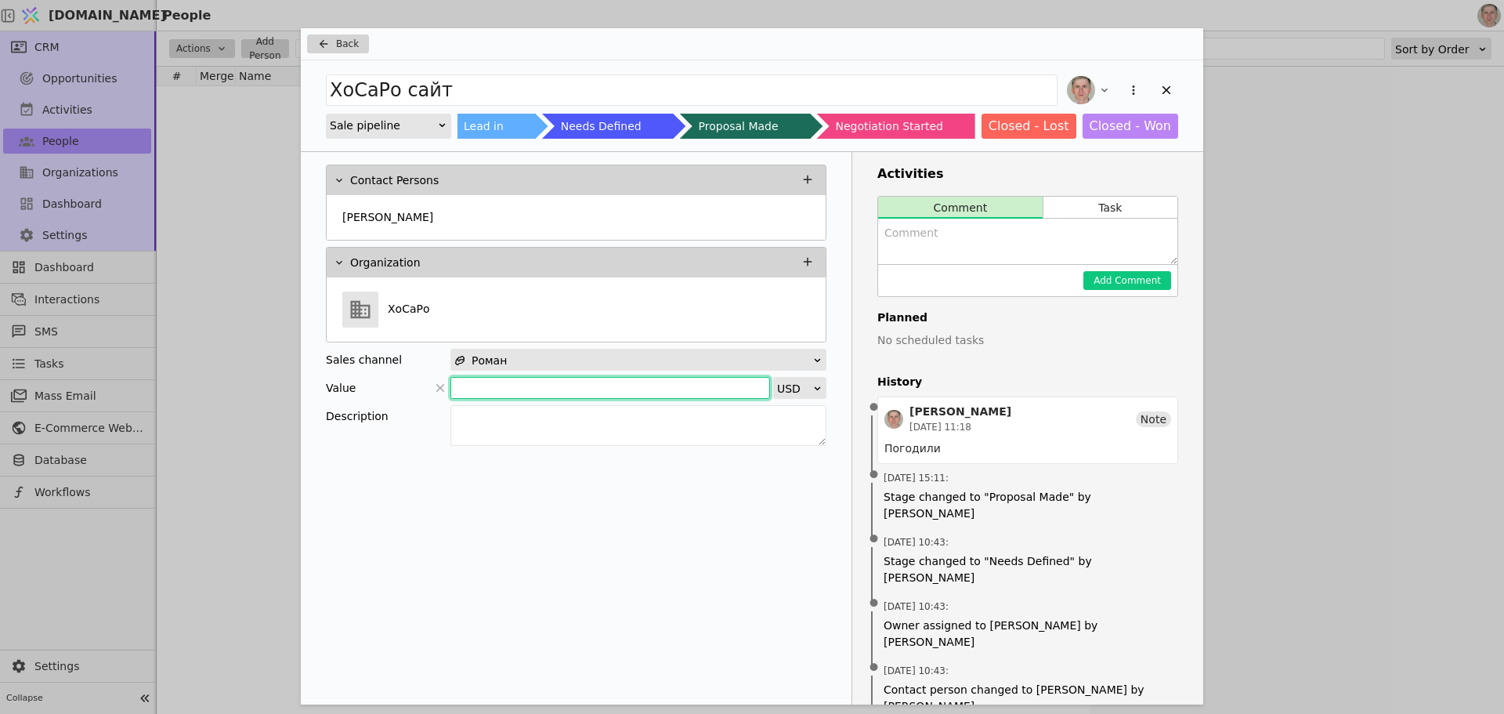
click at [625, 394] on input "Add Opportunity" at bounding box center [610, 388] width 320 height 22
type input "1600"
click at [330, 41] on icon "Add Opportunity" at bounding box center [323, 44] width 19 height 13
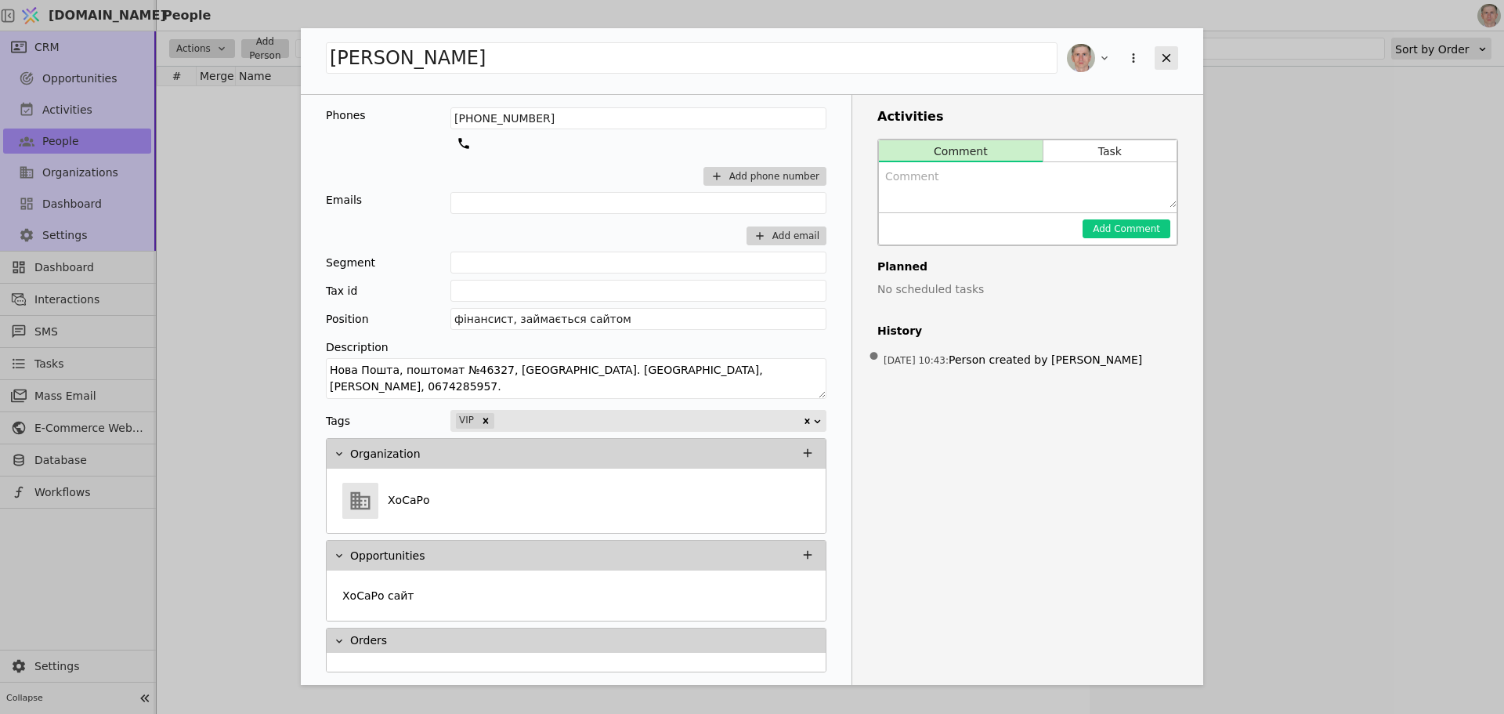
click at [1164, 60] on icon "Add Opportunity" at bounding box center [1166, 58] width 9 height 9
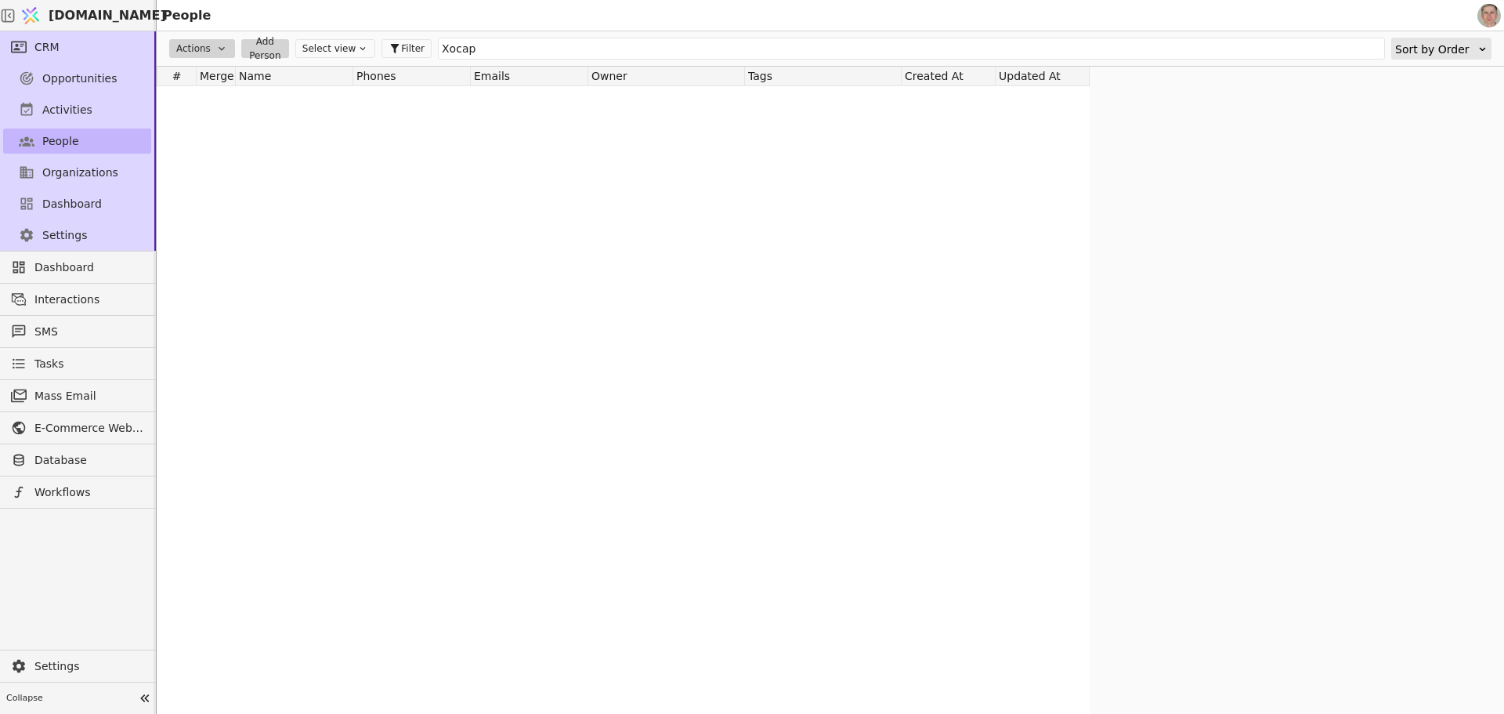
click at [94, 140] on link "People" at bounding box center [77, 140] width 148 height 25
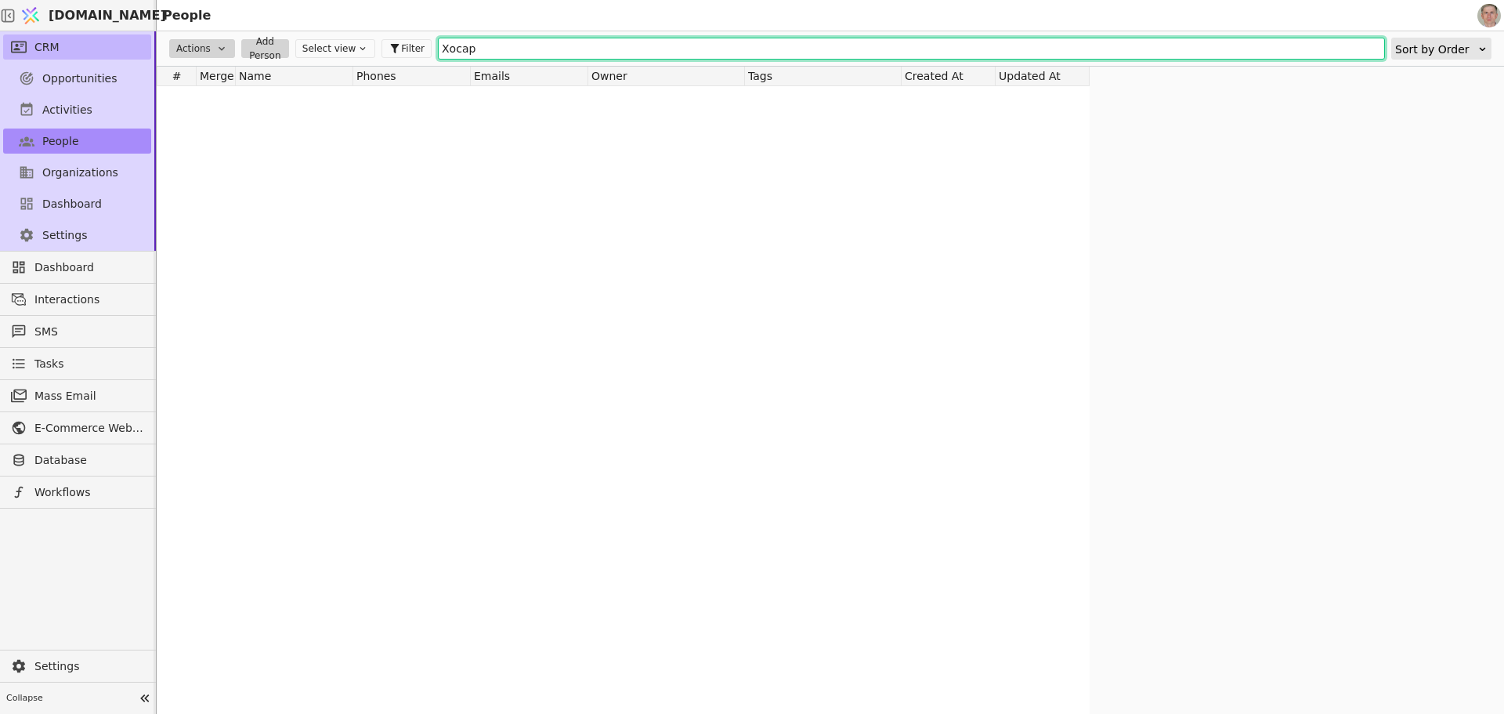
drag, startPoint x: 493, startPoint y: 46, endPoint x: 134, endPoint y: 42, distance: 358.8
click at [134, 42] on div "CRM Opportunities Activities People Organizations Dashboard Settings Dashboard …" at bounding box center [752, 372] width 1504 height 682
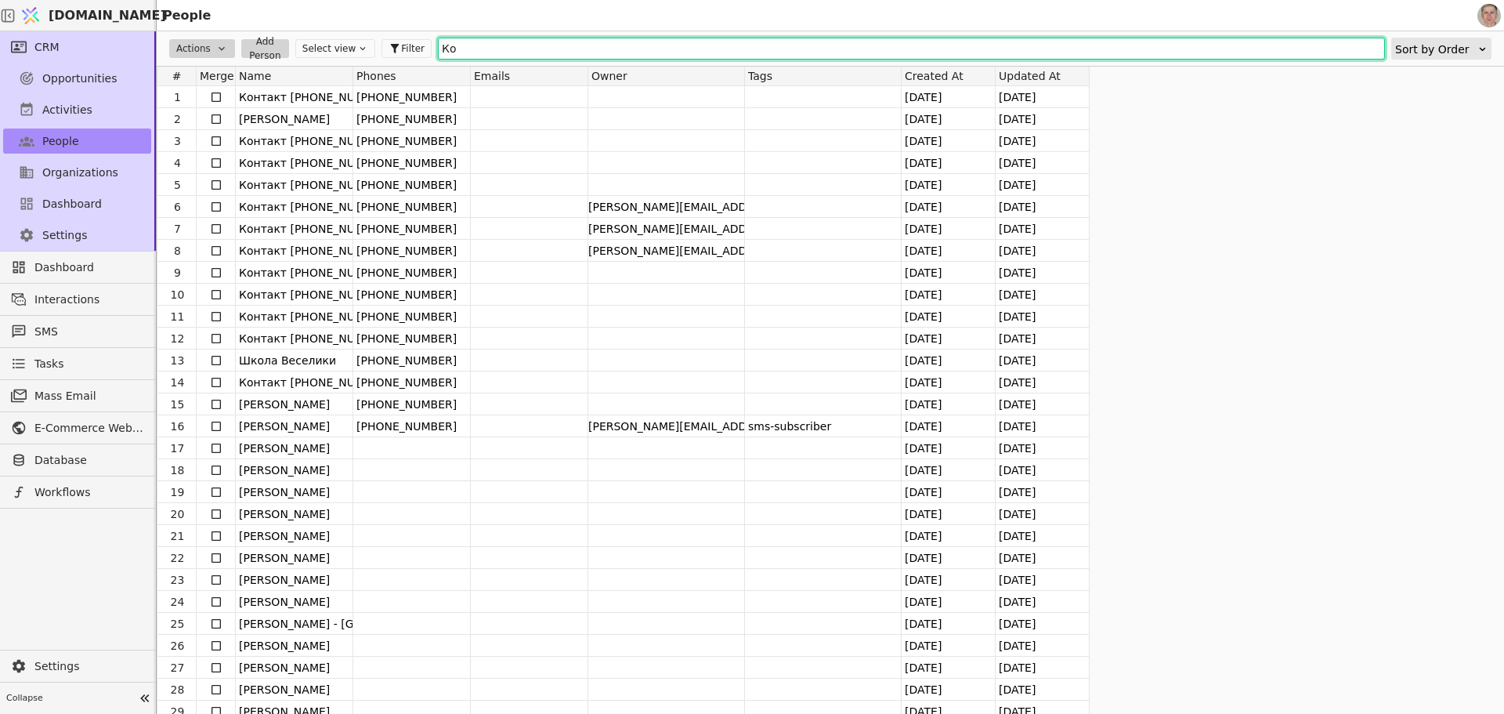
type input "[PERSON_NAME]"
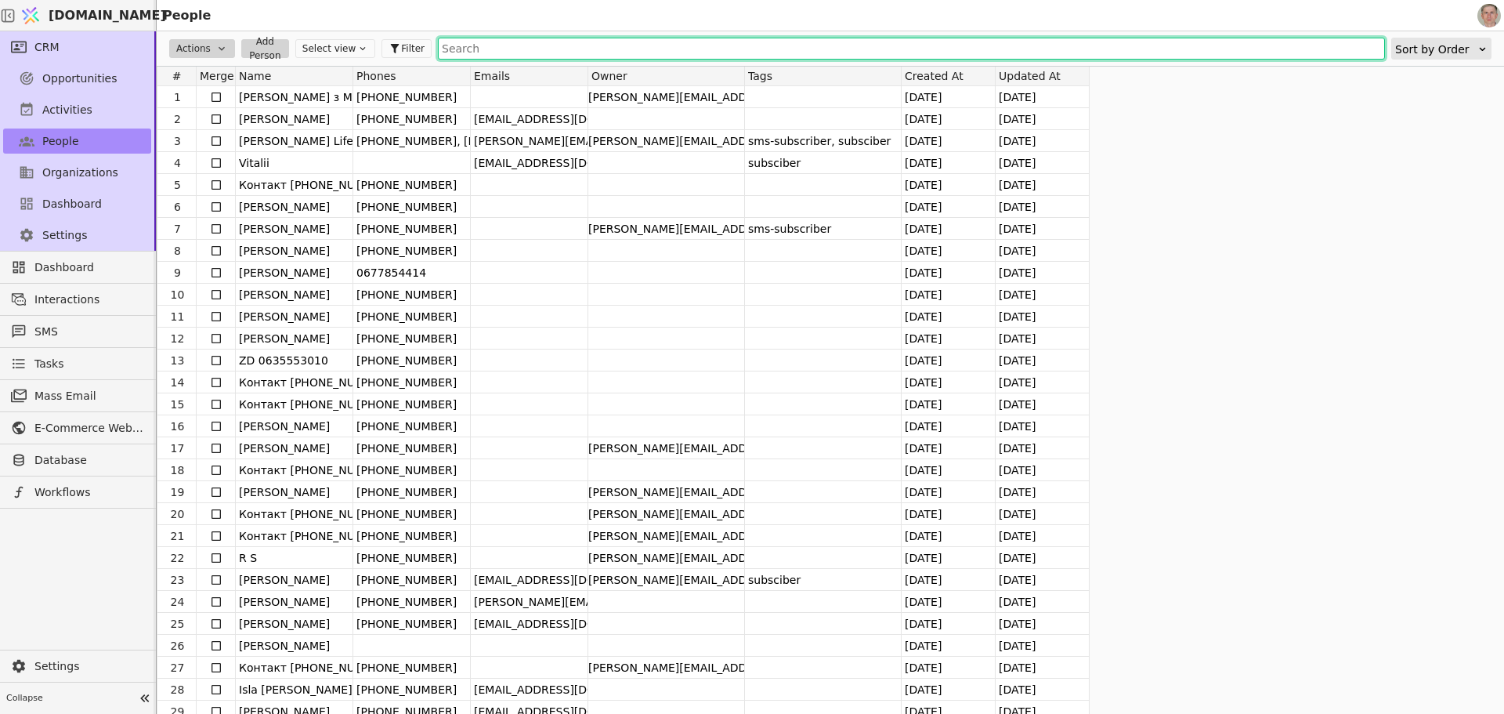
type input "З"
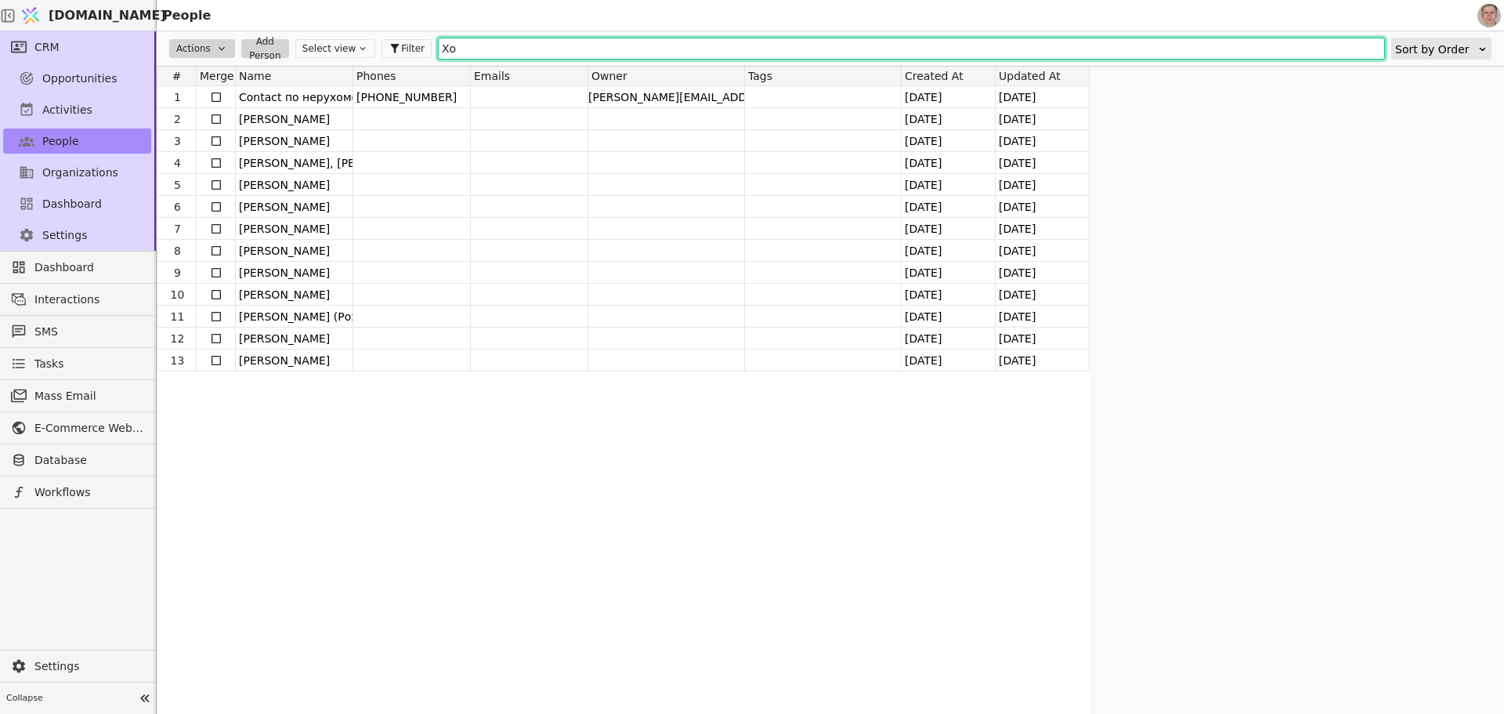
type input "Х"
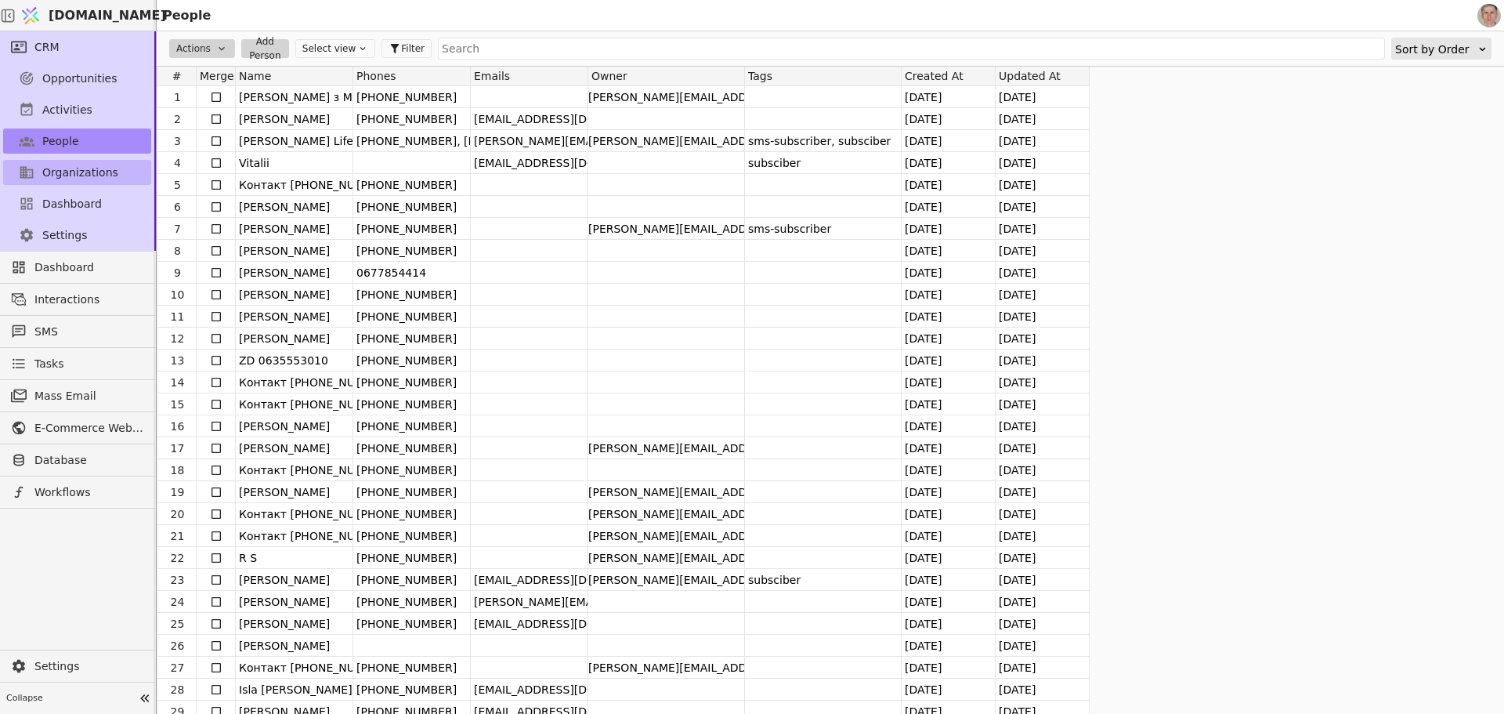
click at [92, 165] on span "Organizations" at bounding box center [80, 173] width 76 height 16
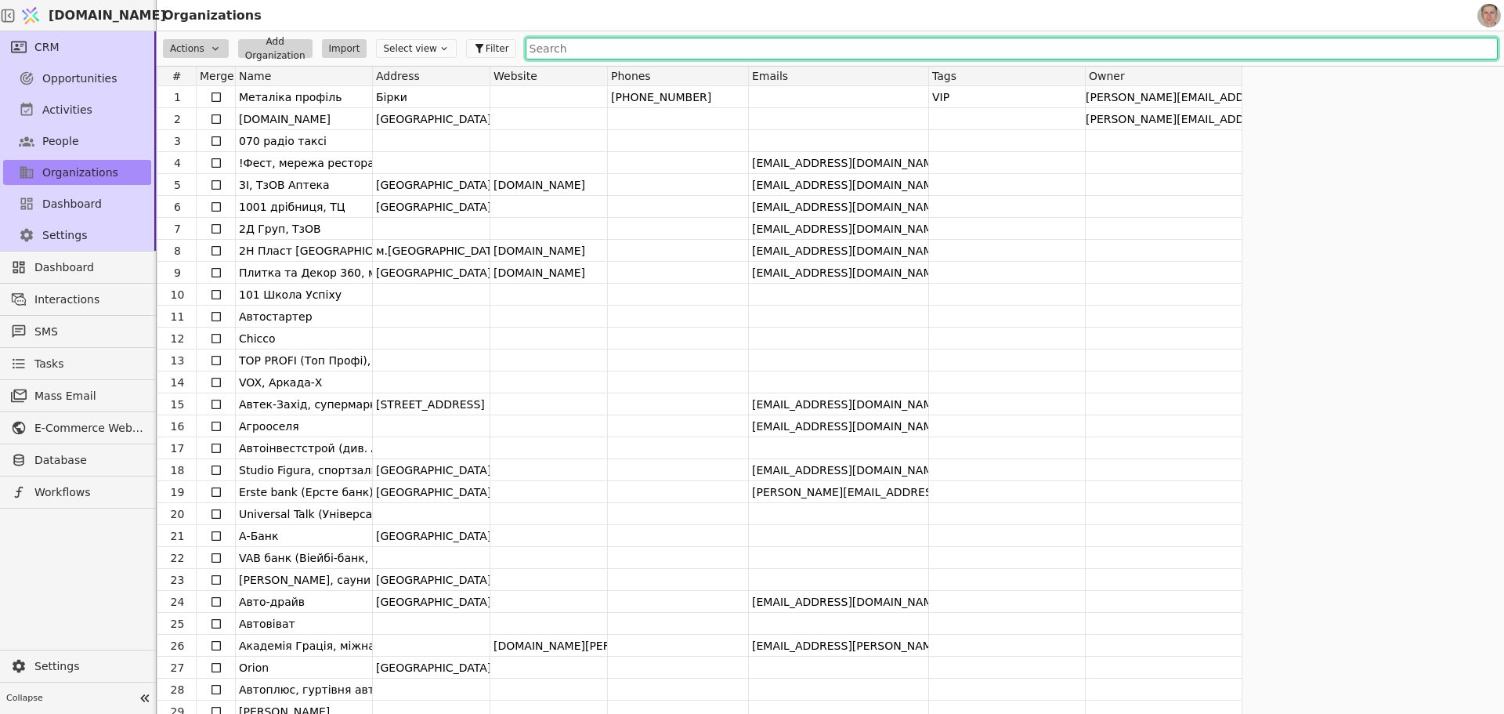
click at [570, 47] on input "text" at bounding box center [1012, 49] width 972 height 22
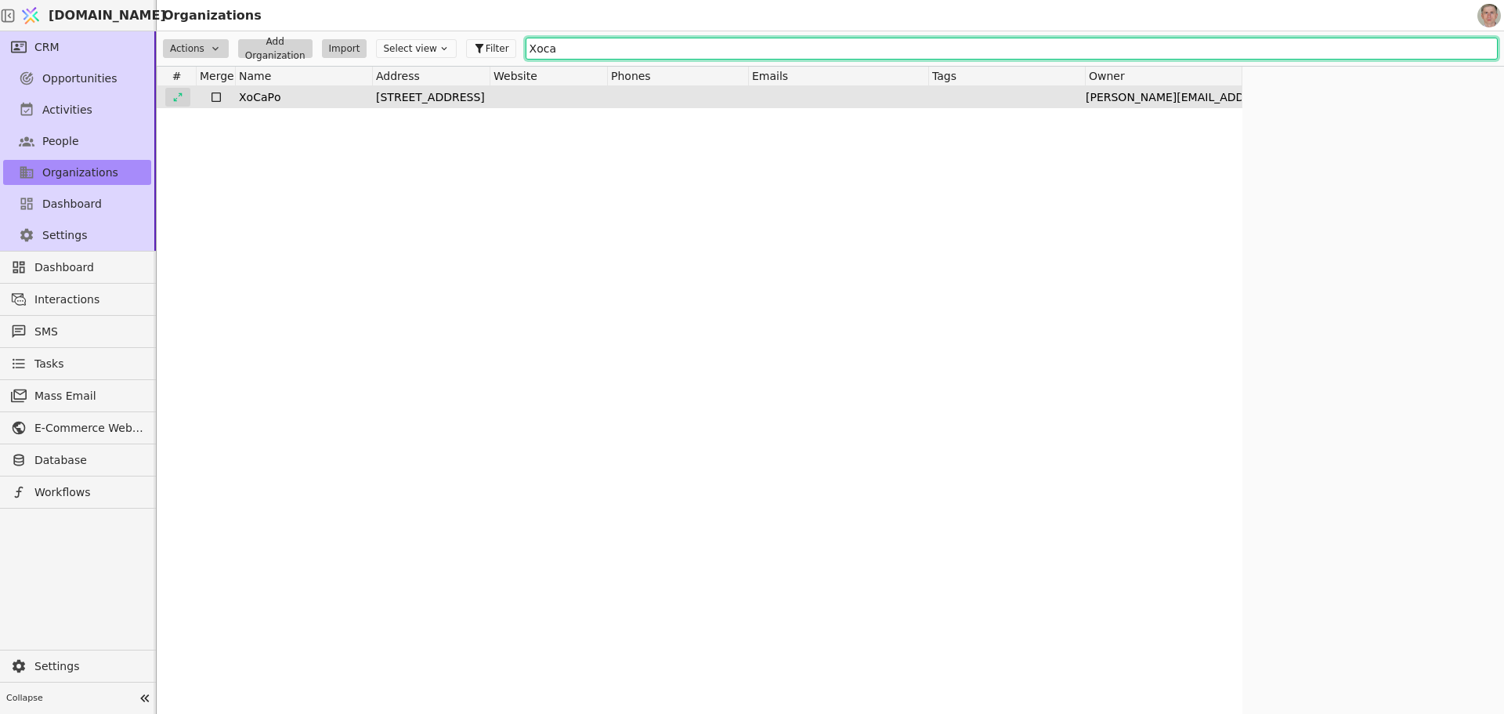
type input "Хоса"
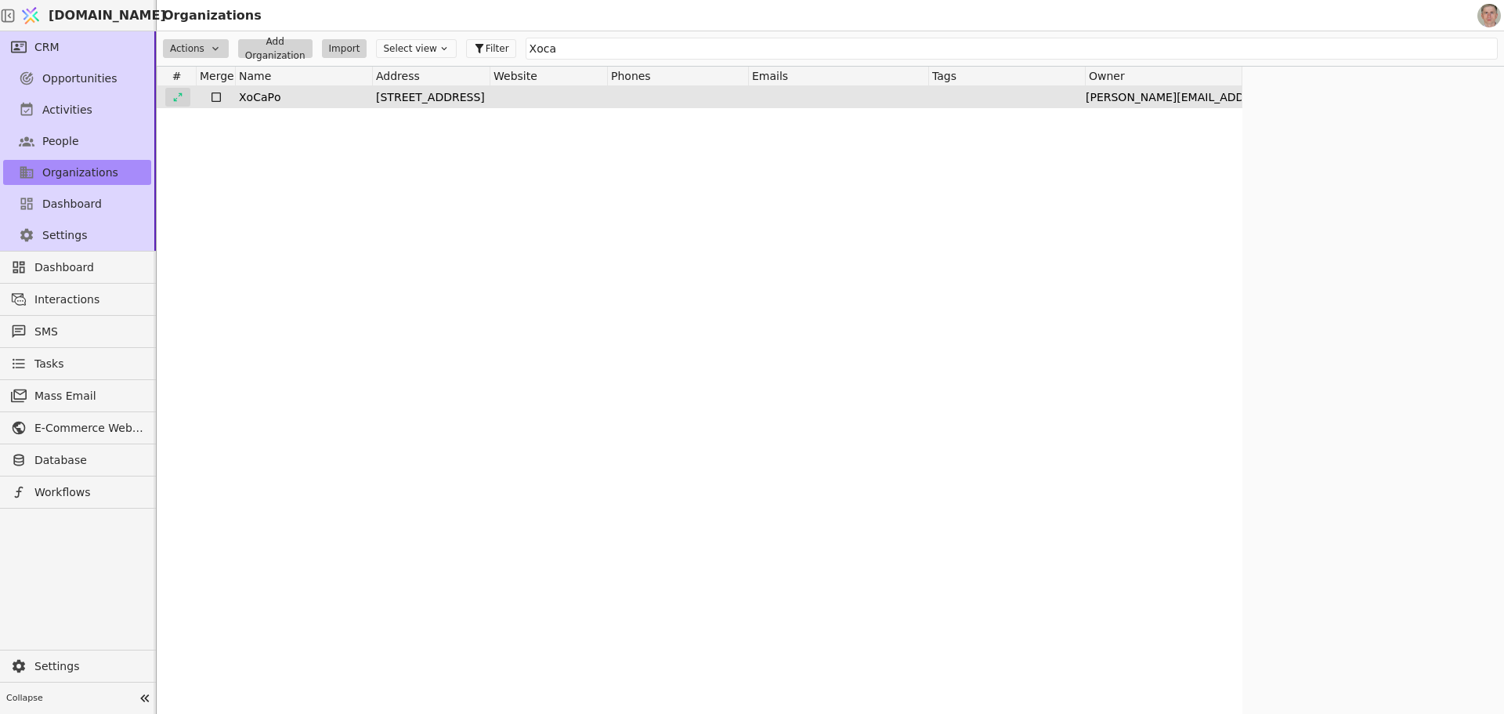
click at [178, 92] on icon at bounding box center [177, 97] width 11 height 11
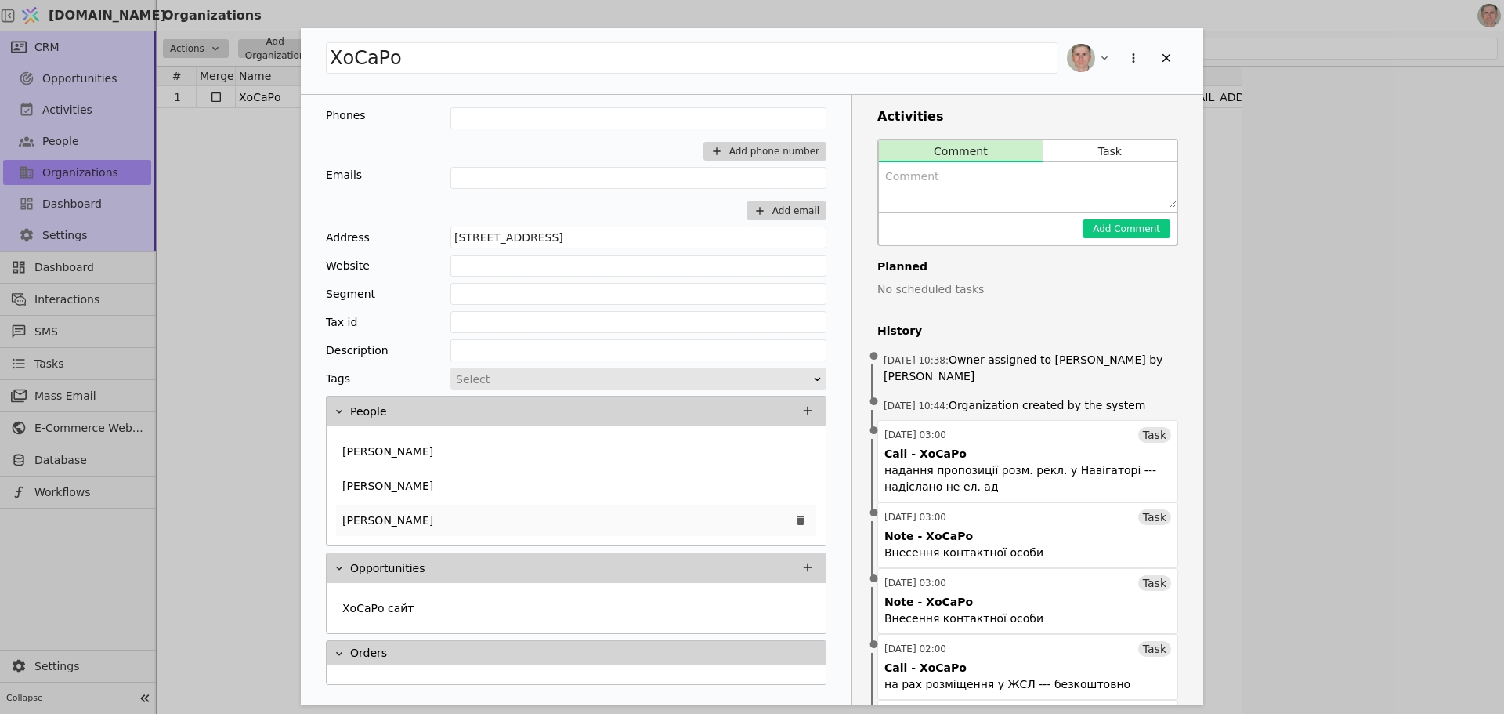
drag, startPoint x: 505, startPoint y: 524, endPoint x: 516, endPoint y: 473, distance: 52.1
click at [433, 524] on p "[PERSON_NAME]" at bounding box center [387, 520] width 91 height 16
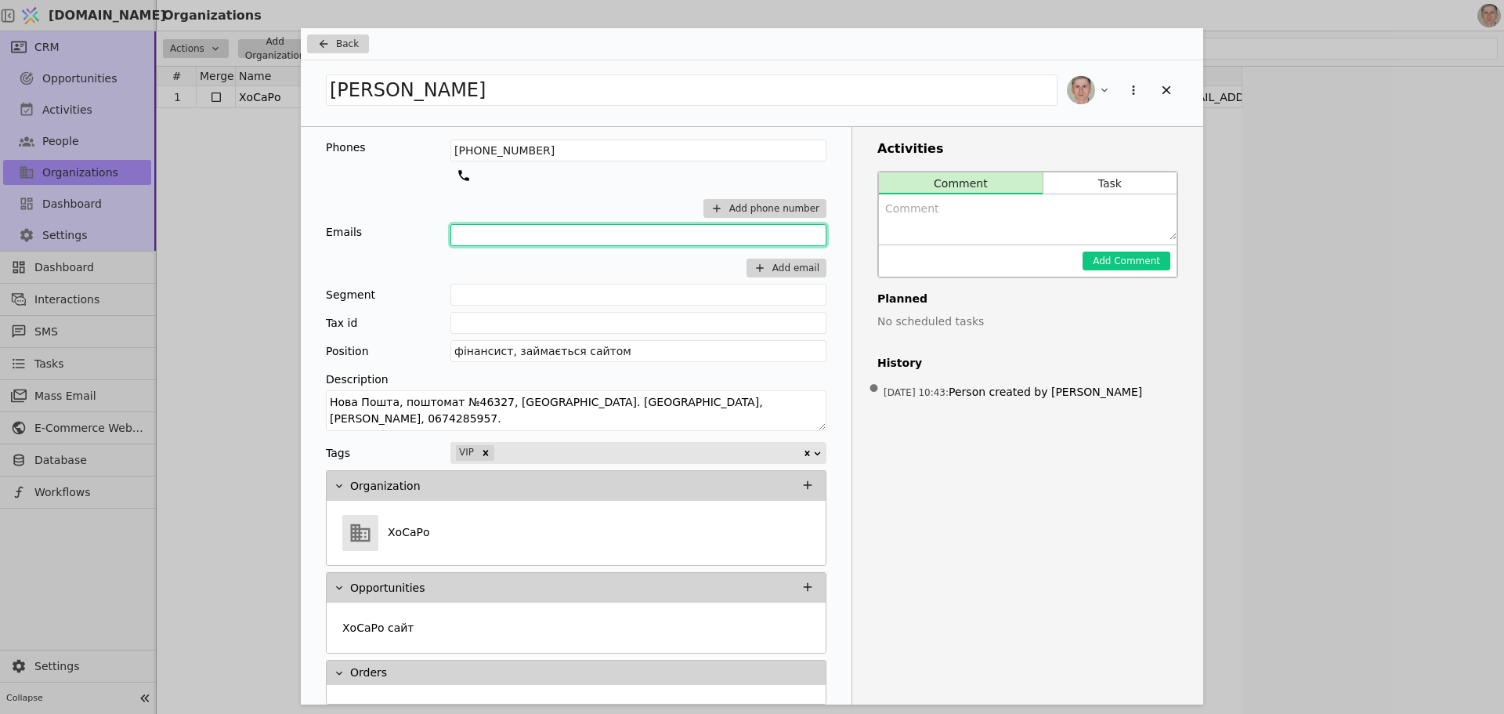
click at [474, 240] on input "Add Opportunity" at bounding box center [638, 235] width 376 height 22
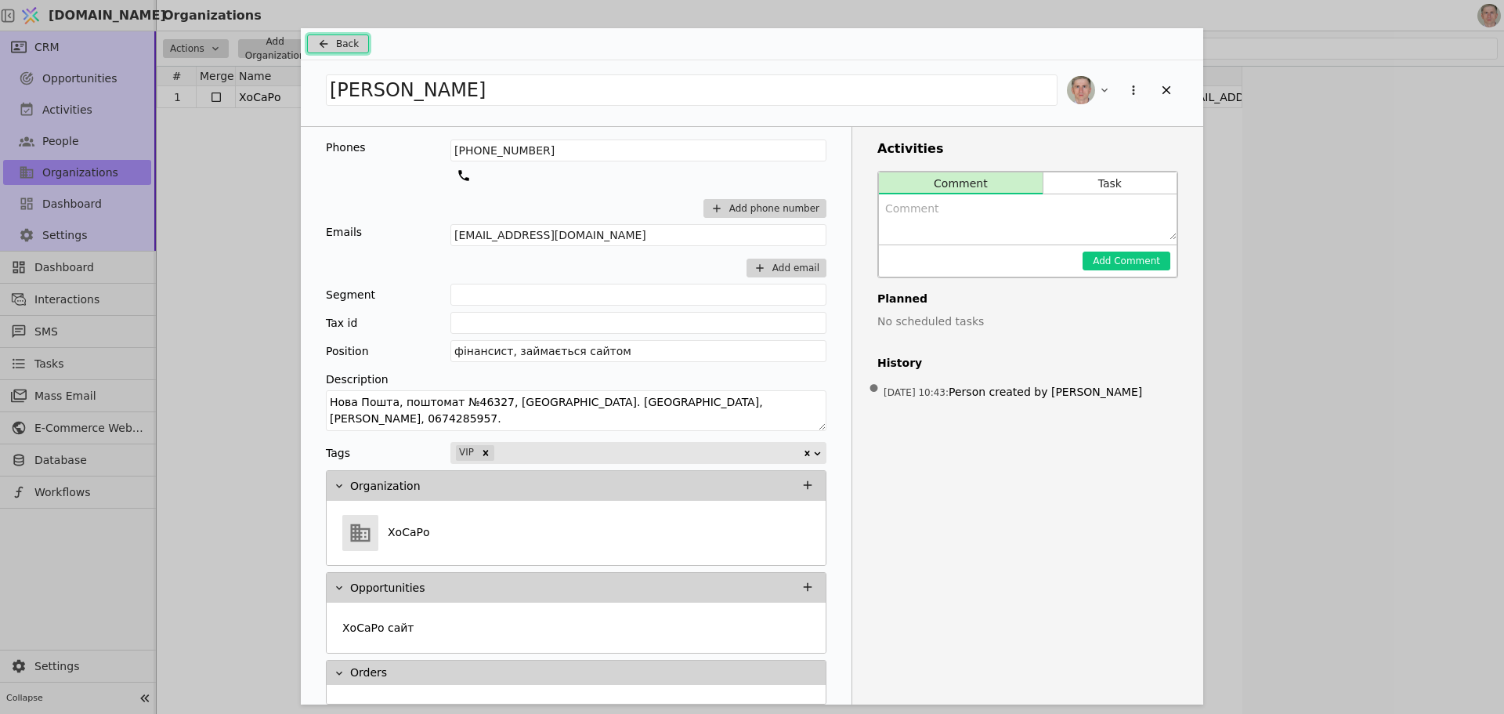
click at [340, 40] on span "Back" at bounding box center [347, 44] width 23 height 14
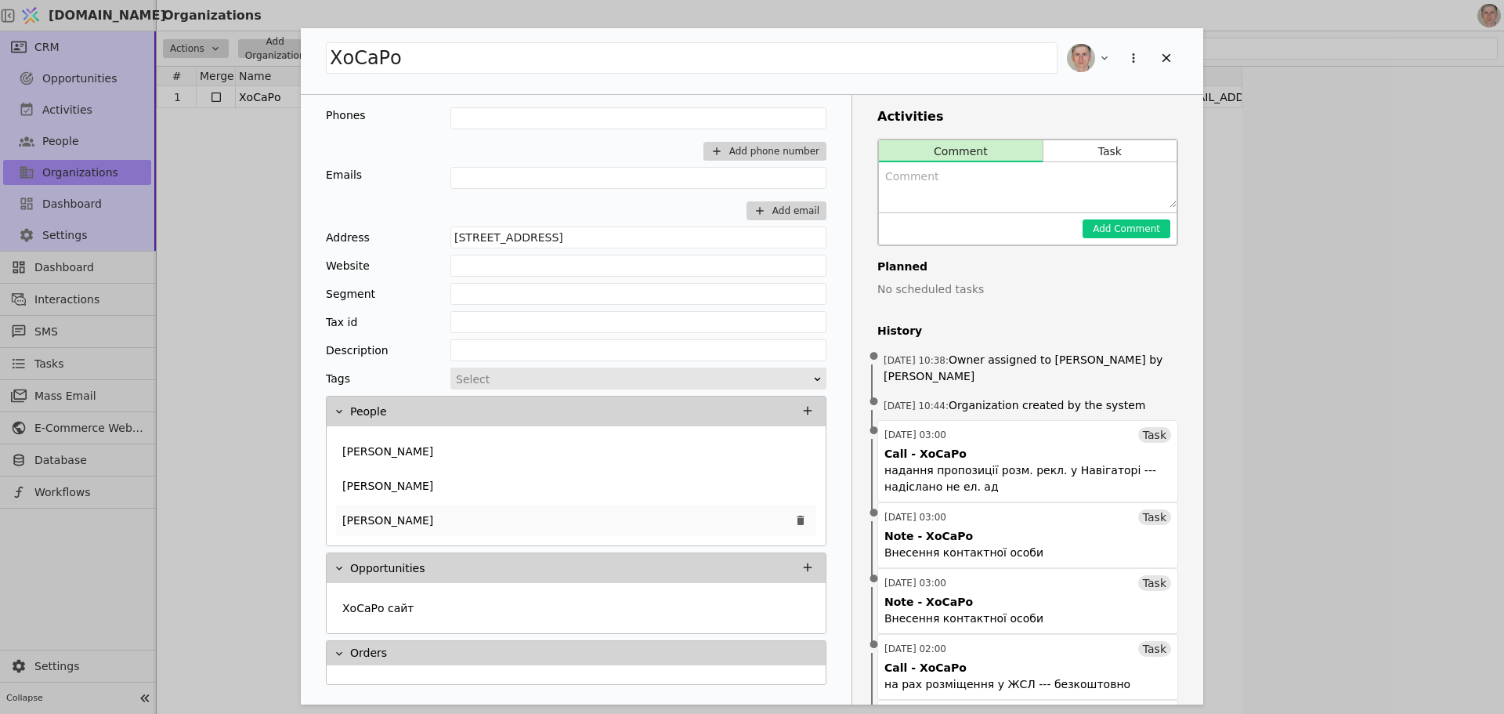
click at [548, 520] on div "[PERSON_NAME]" at bounding box center [576, 519] width 480 height 31
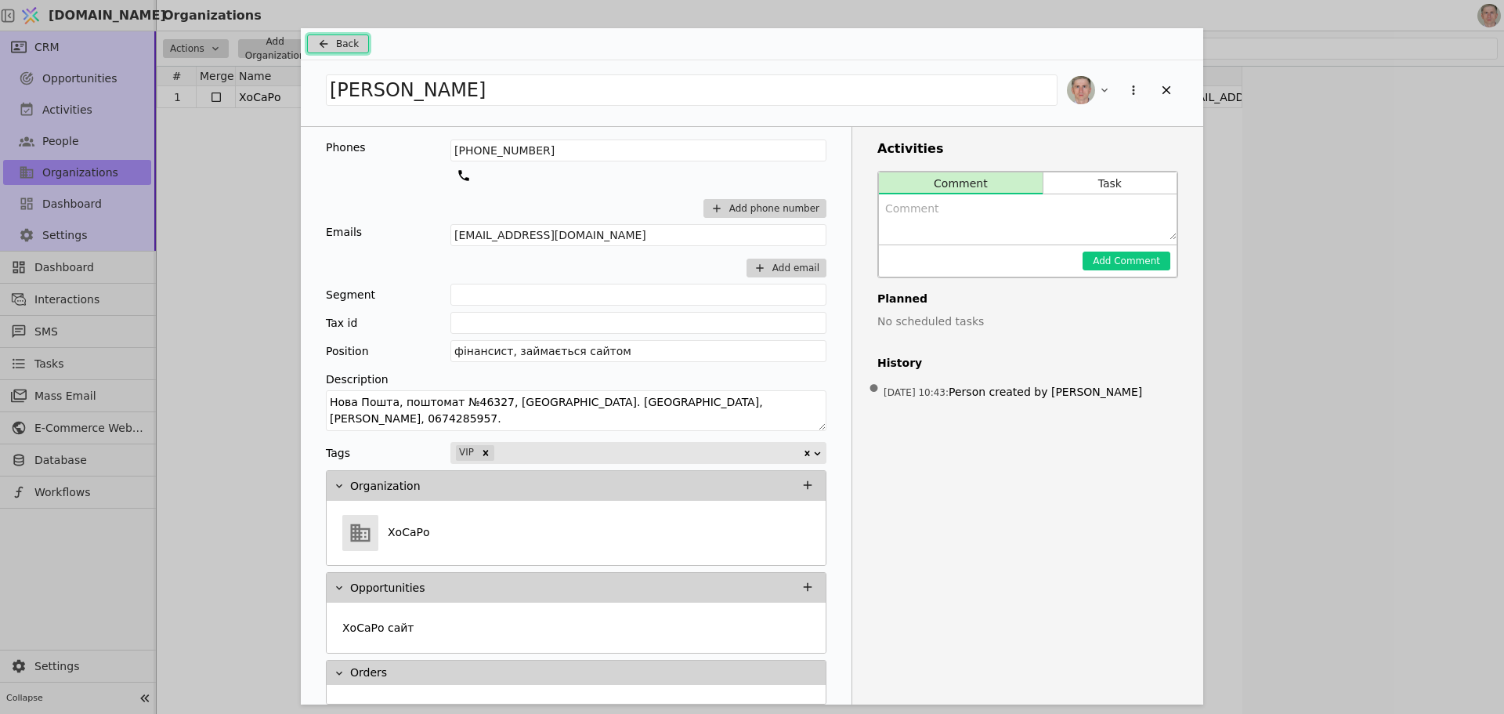
click at [337, 49] on span "Back" at bounding box center [347, 44] width 23 height 14
